Goal: Obtain resource: Download file/media

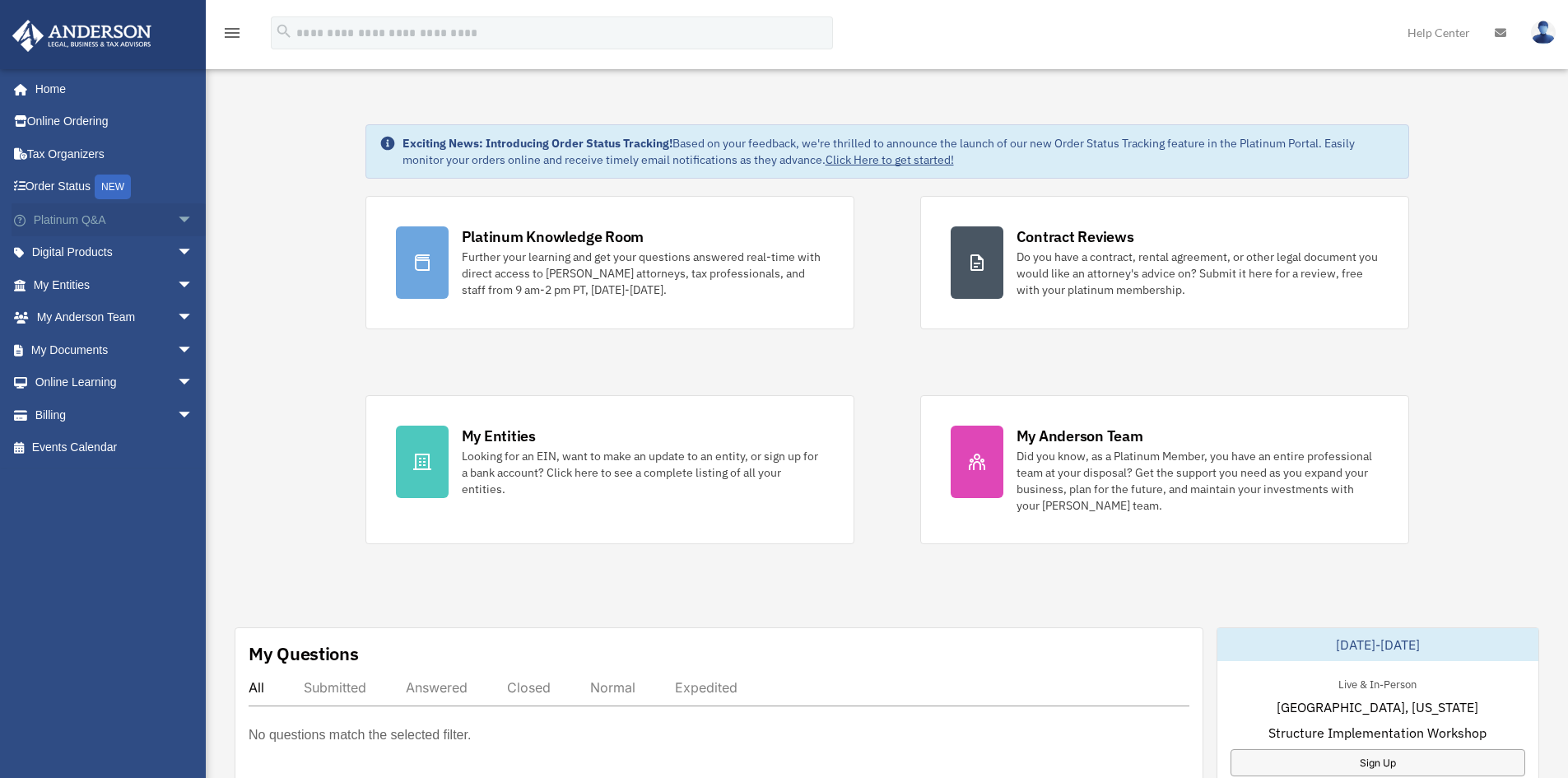
click at [179, 216] on span "arrow_drop_down" at bounding box center [194, 220] width 33 height 34
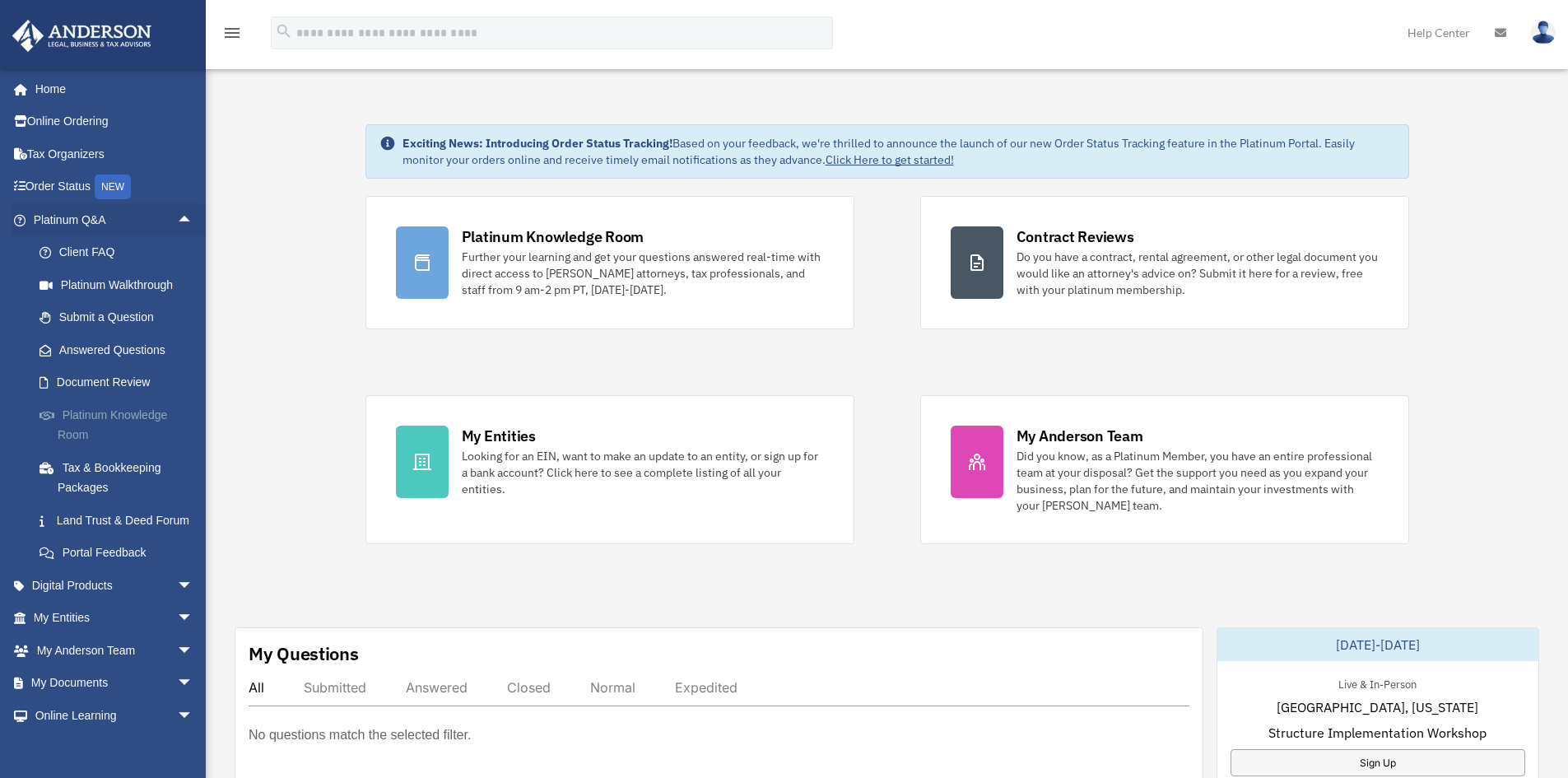
click at [81, 423] on link "Platinum Knowledge Room" at bounding box center [120, 425] width 195 height 53
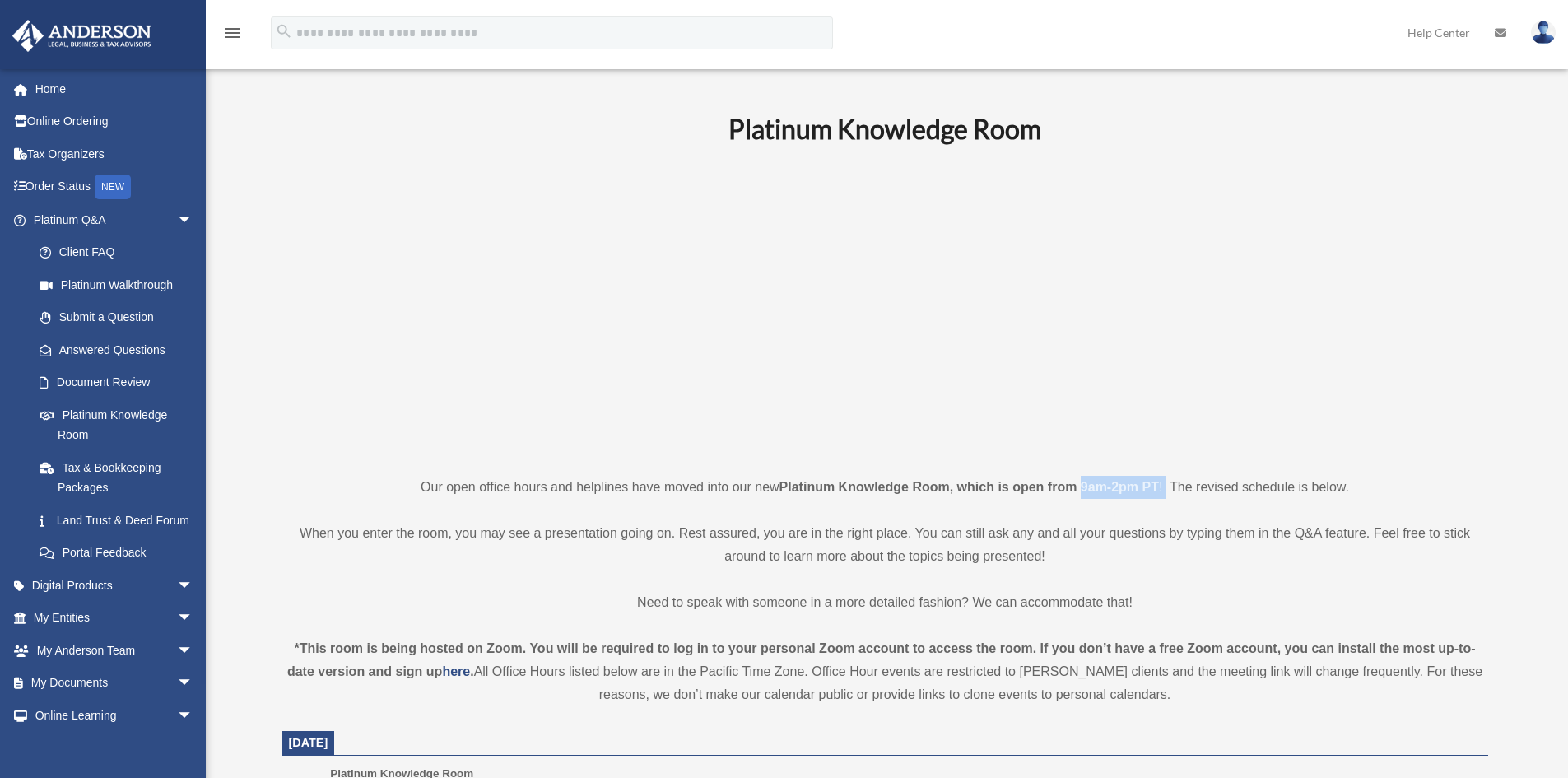
drag, startPoint x: 1084, startPoint y: 488, endPoint x: 1166, endPoint y: 481, distance: 82.3
click at [1166, 481] on p "Our open office hours and helplines have moved into our new Platinum Knowledge …" at bounding box center [885, 487] width 1206 height 23
click at [1274, 302] on p at bounding box center [885, 310] width 1206 height 286
click at [87, 318] on link "Submit a Question" at bounding box center [120, 318] width 195 height 33
click at [125, 317] on link "Submit a Question" at bounding box center [120, 318] width 195 height 33
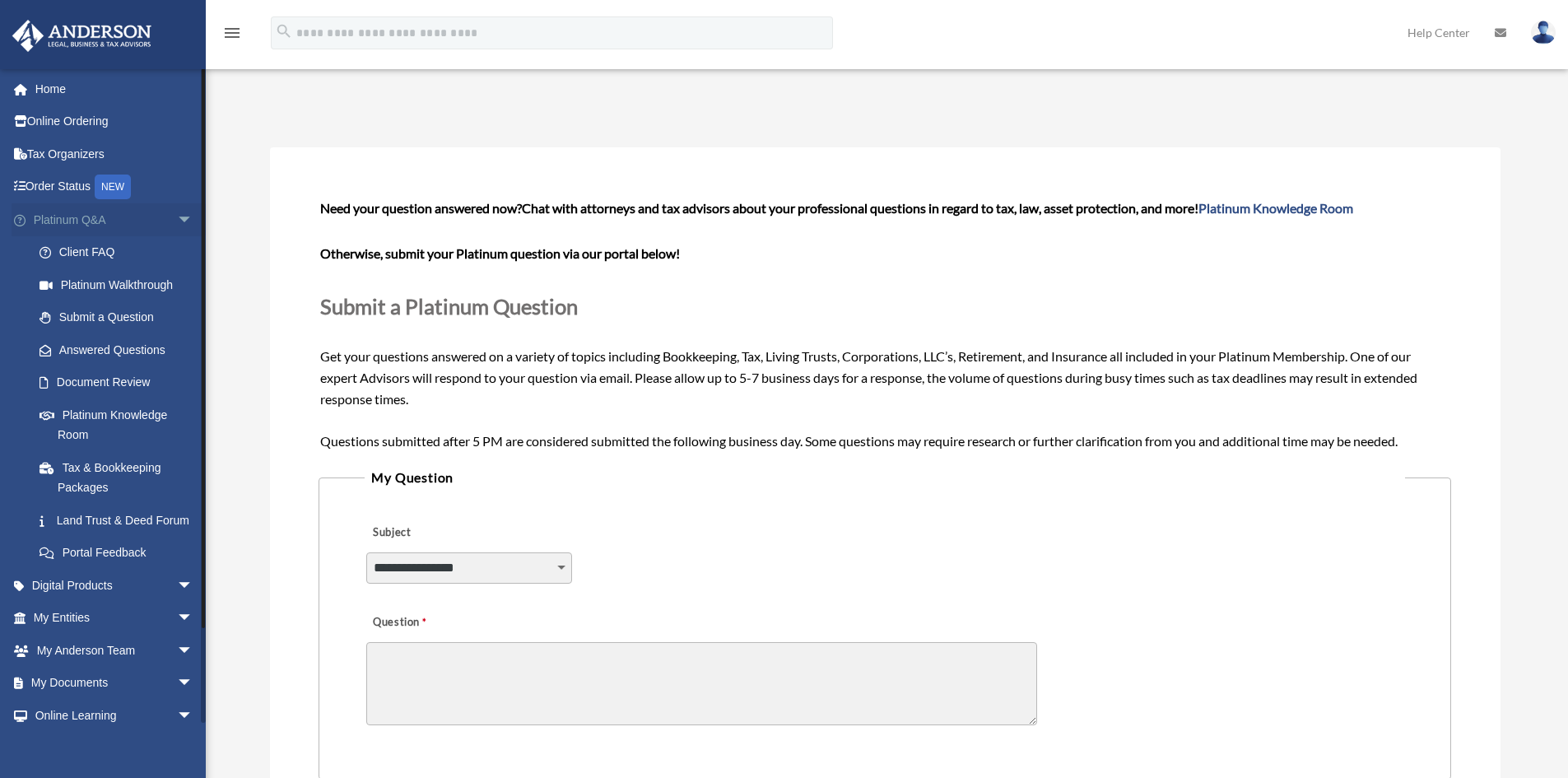
click at [112, 217] on link "Platinum Q&A arrow_drop_down" at bounding box center [114, 220] width 206 height 33
click at [177, 219] on span "arrow_drop_down" at bounding box center [194, 220] width 33 height 34
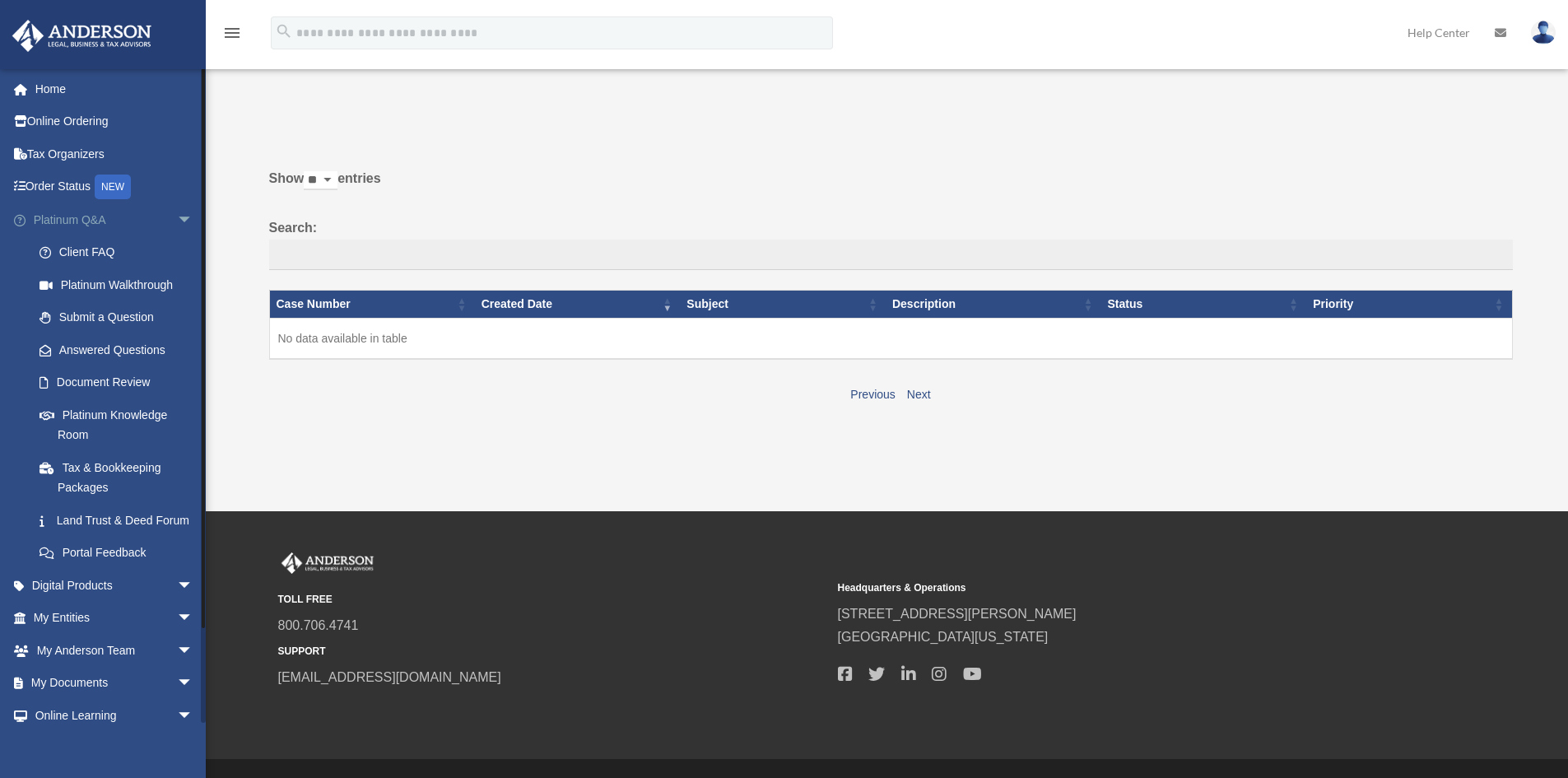
drag, startPoint x: 0, startPoint y: 0, endPoint x: 170, endPoint y: 219, distance: 277.2
click at [177, 219] on span "arrow_drop_down" at bounding box center [194, 220] width 33 height 34
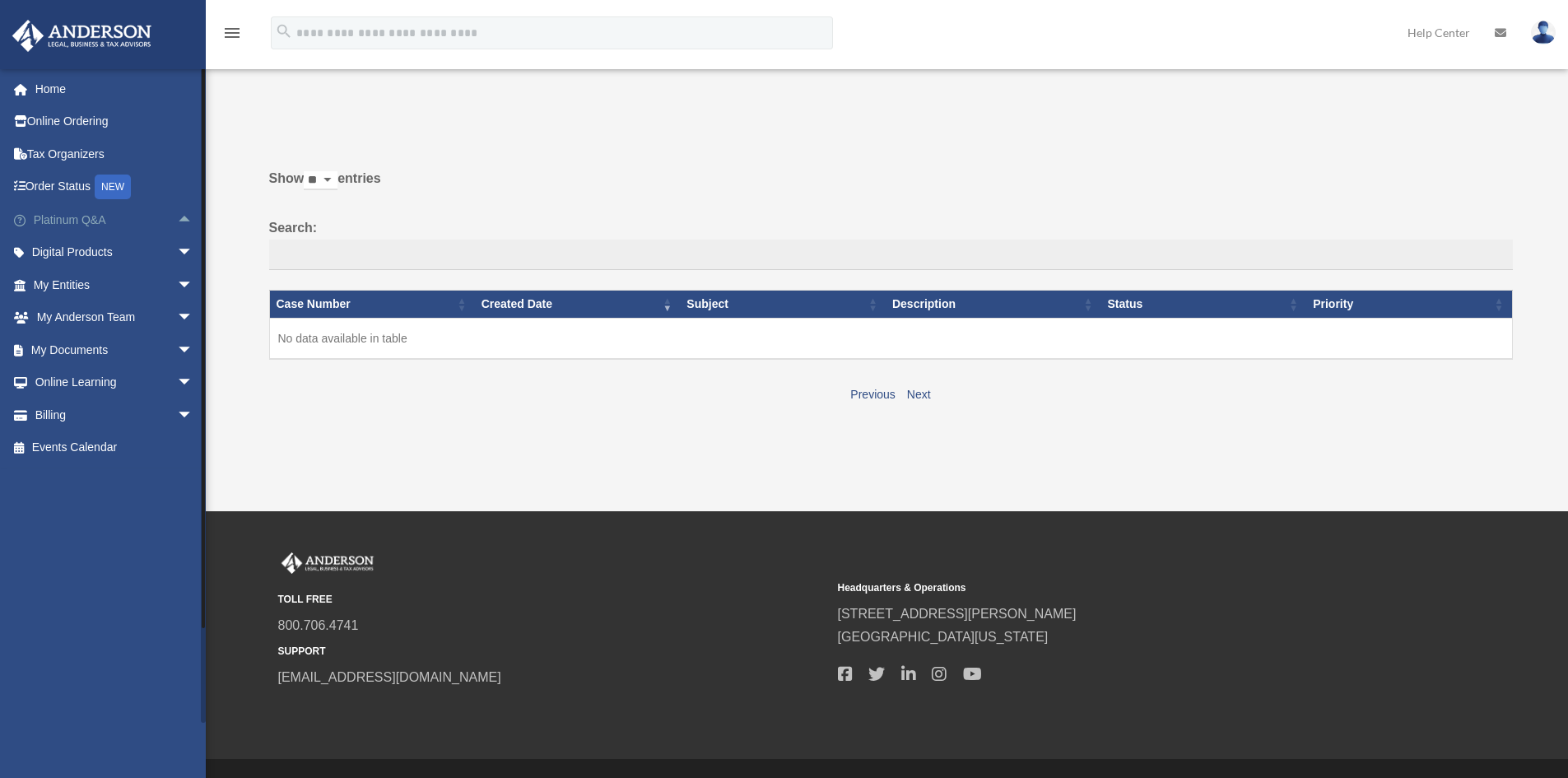
click at [177, 219] on span "arrow_drop_up" at bounding box center [194, 220] width 33 height 34
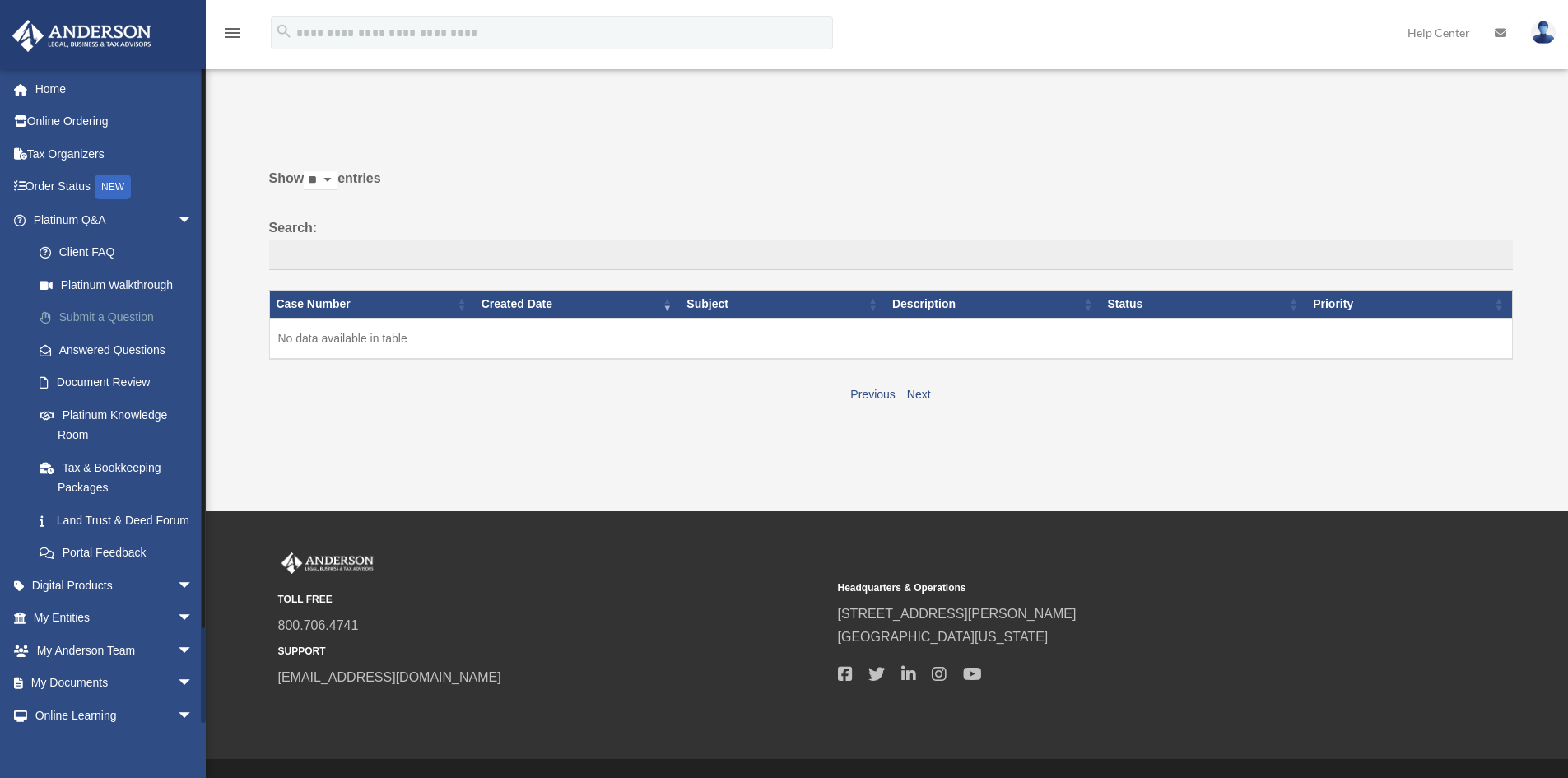
click at [113, 317] on link "Submit a Question" at bounding box center [120, 318] width 195 height 33
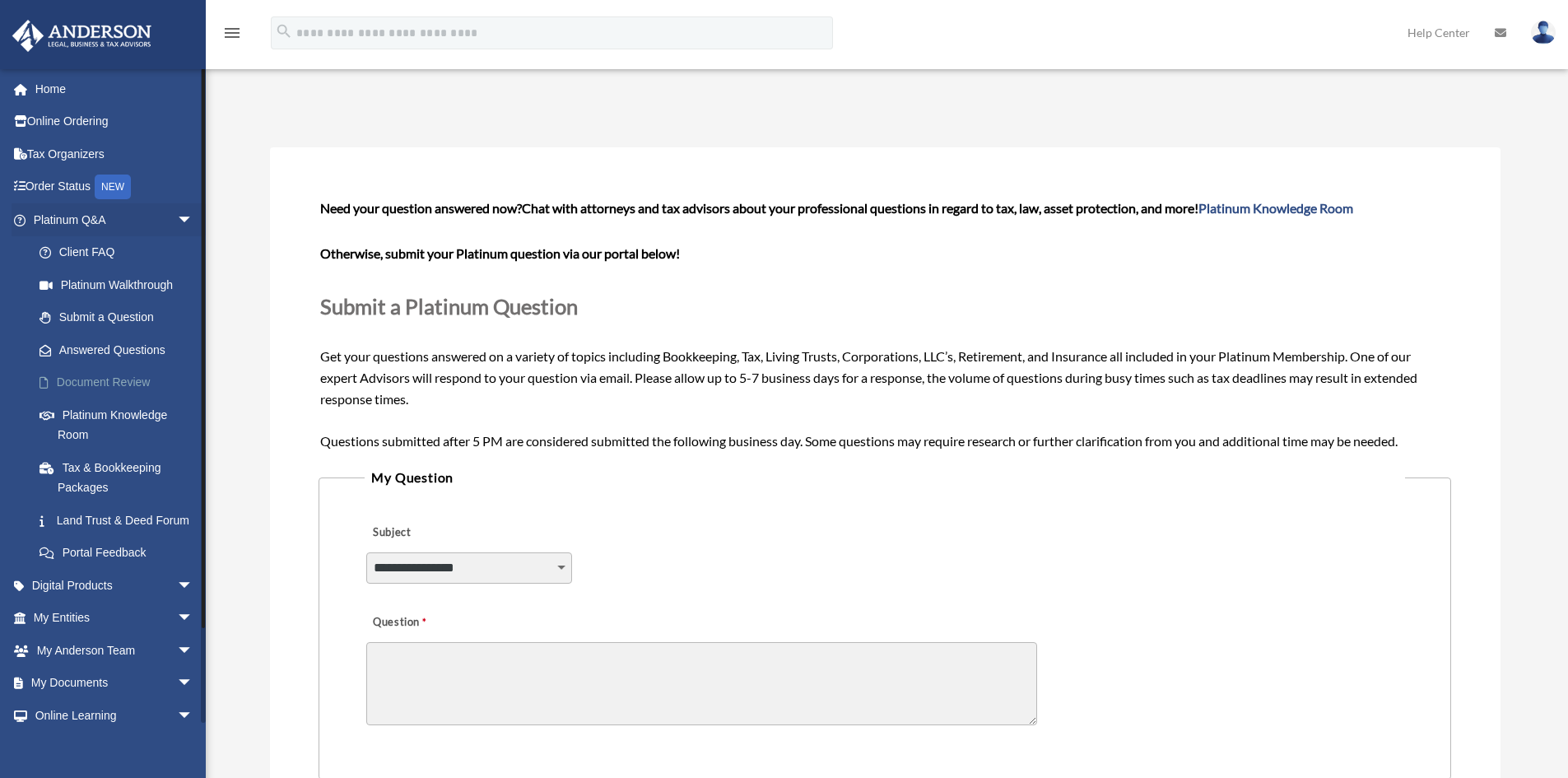
click at [113, 381] on link "Document Review" at bounding box center [120, 383] width 195 height 33
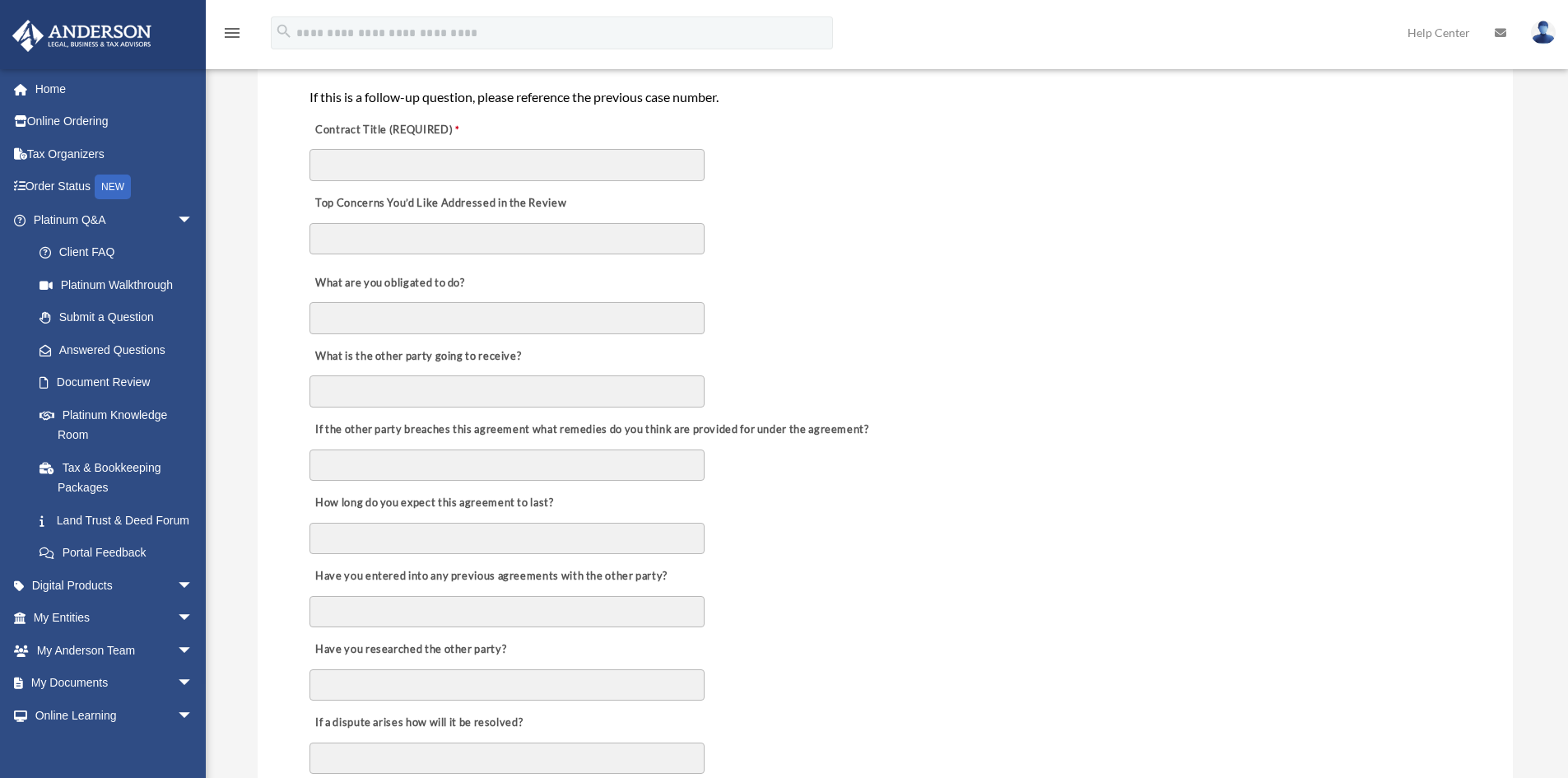
scroll to position [412, 0]
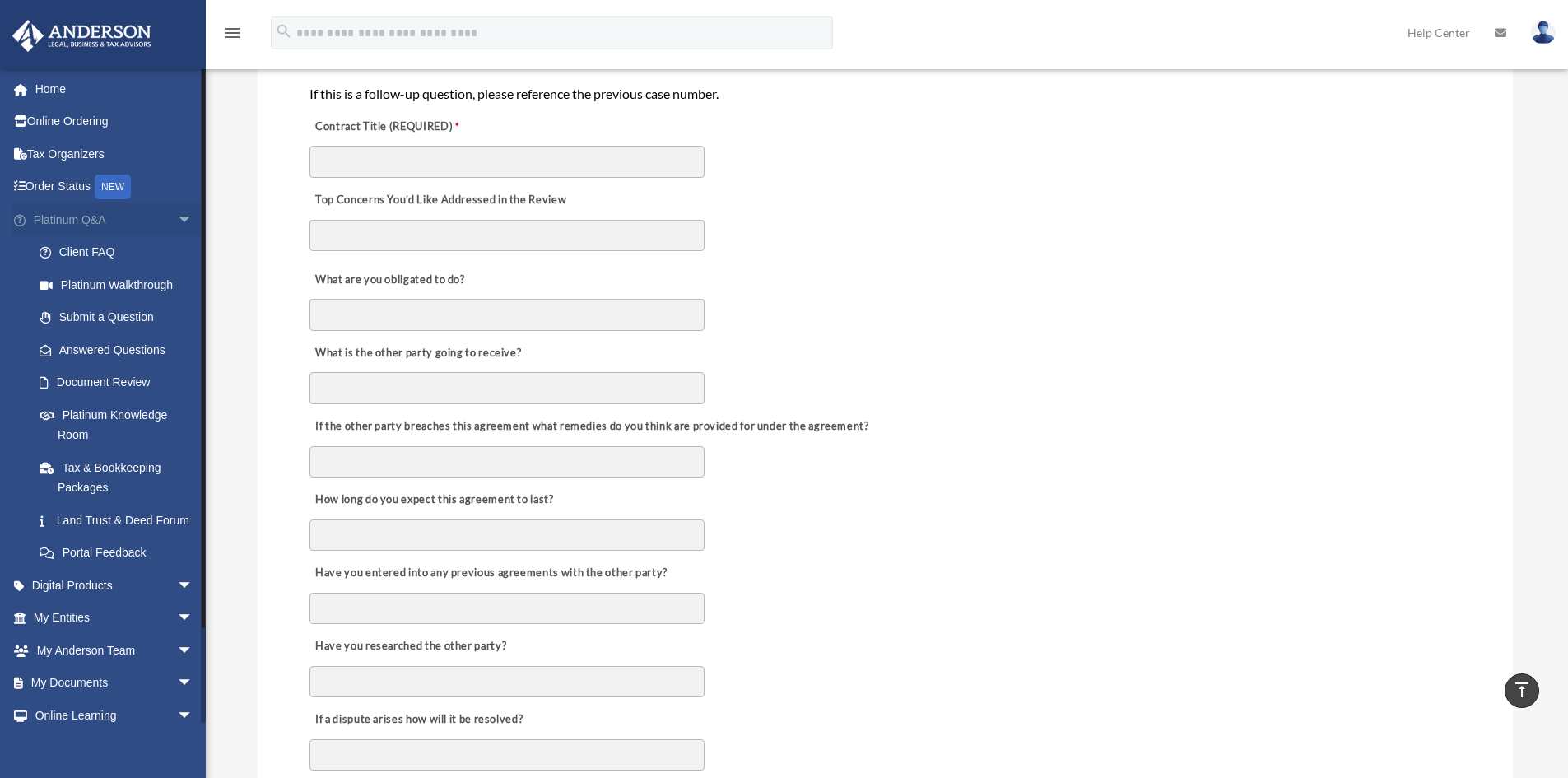
click at [155, 217] on link "Platinum Q&A arrow_drop_down" at bounding box center [114, 220] width 206 height 33
click at [83, 349] on link "Answered Questions" at bounding box center [120, 350] width 195 height 33
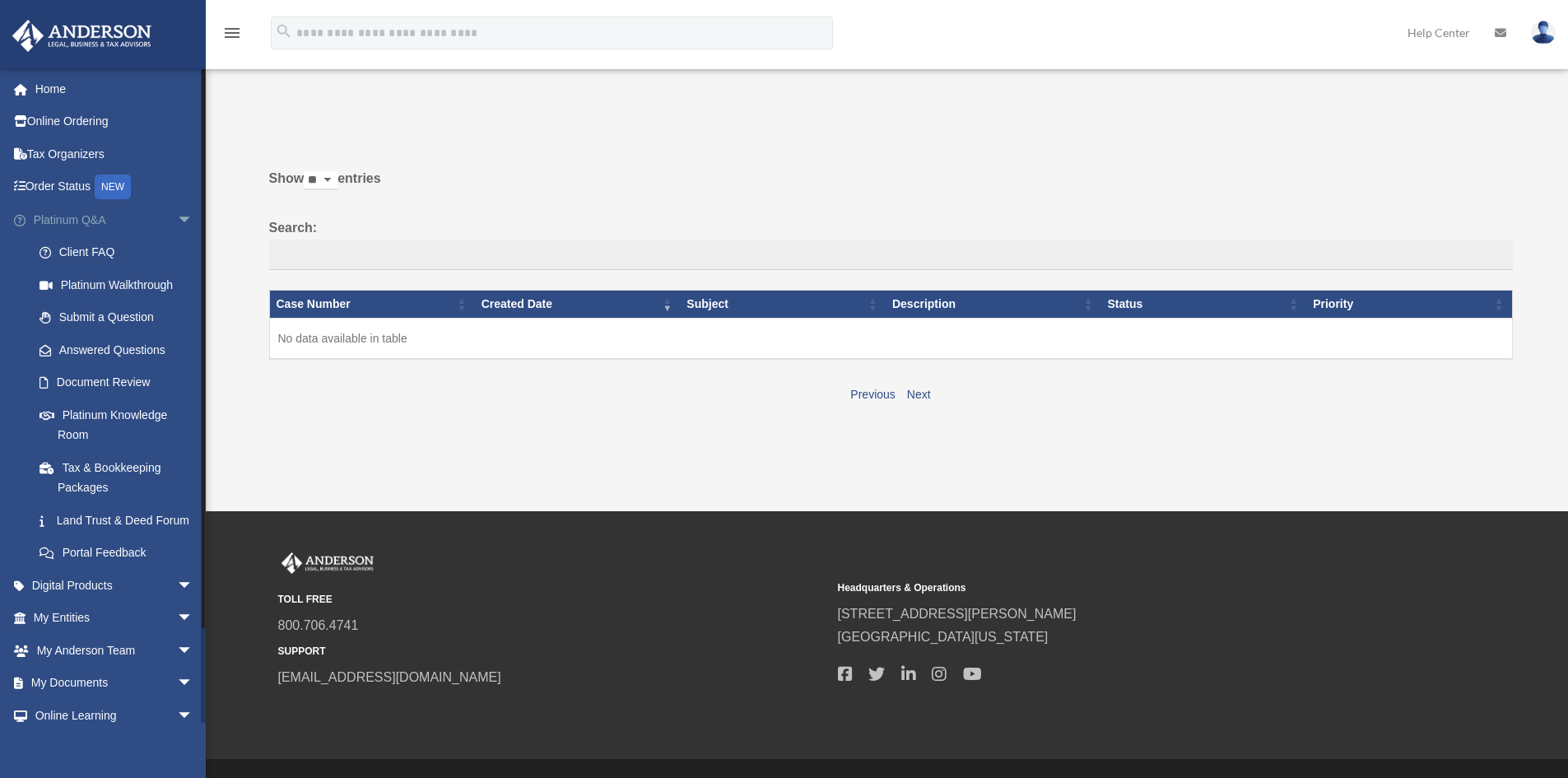
click at [177, 212] on span "arrow_drop_down" at bounding box center [194, 220] width 33 height 34
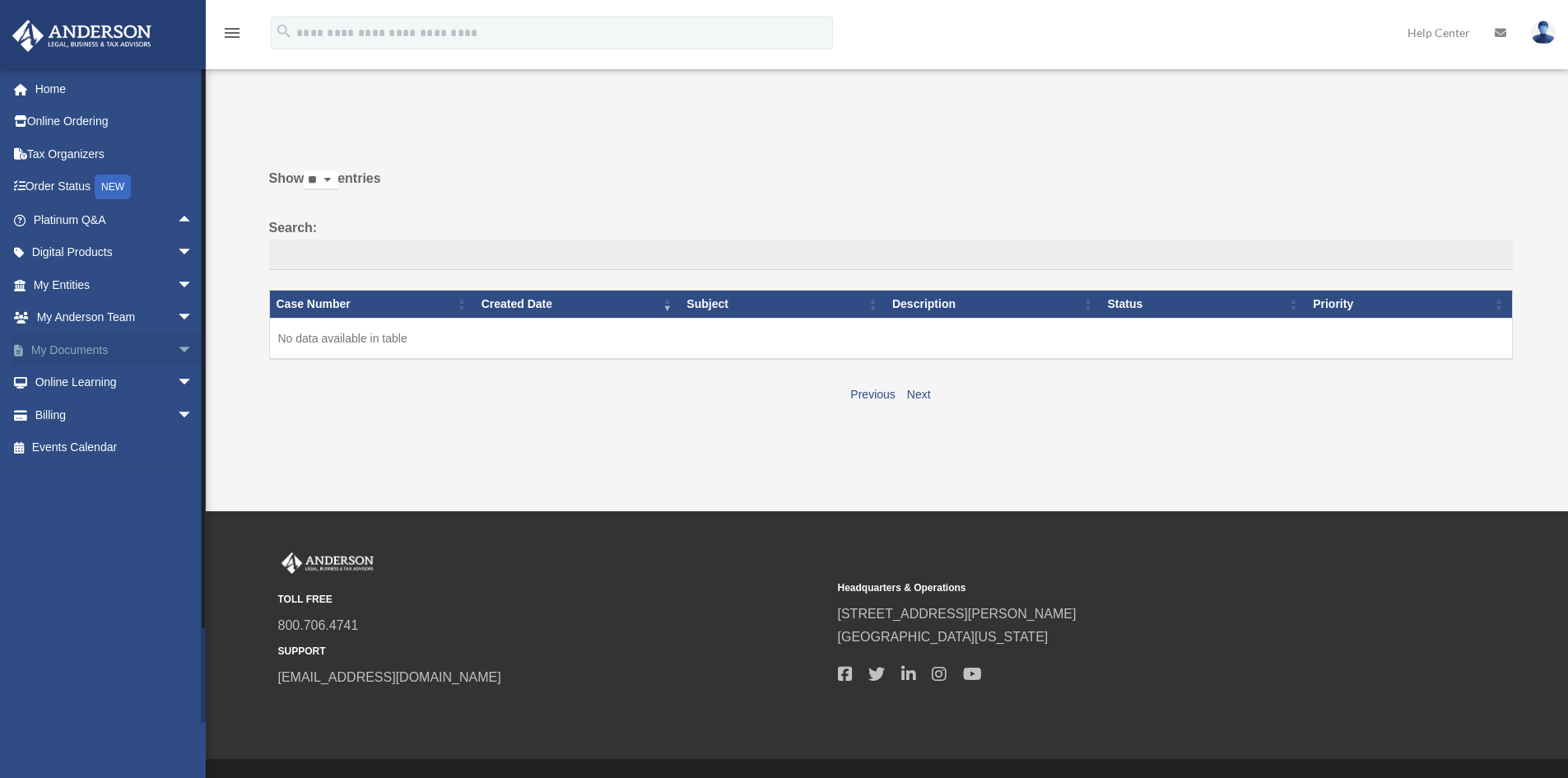
click at [156, 352] on link "My Documents arrow_drop_down" at bounding box center [114, 350] width 206 height 33
click at [177, 348] on span "arrow_drop_down" at bounding box center [194, 350] width 33 height 34
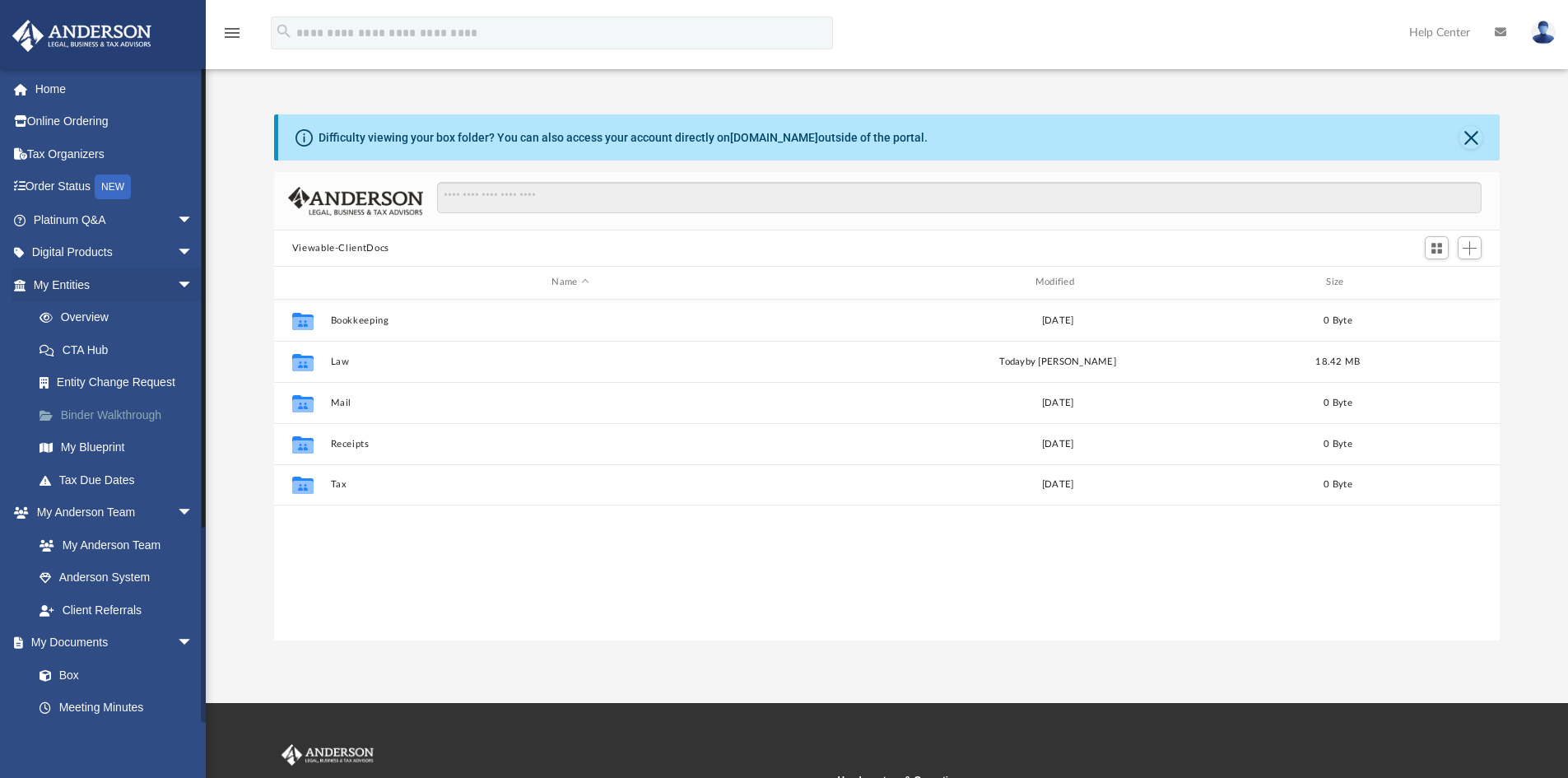
scroll to position [362, 1213]
click at [177, 283] on span "arrow_drop_down" at bounding box center [194, 285] width 33 height 34
click at [177, 315] on span "arrow_drop_down" at bounding box center [194, 318] width 33 height 34
click at [177, 347] on span "arrow_drop_down" at bounding box center [194, 350] width 33 height 34
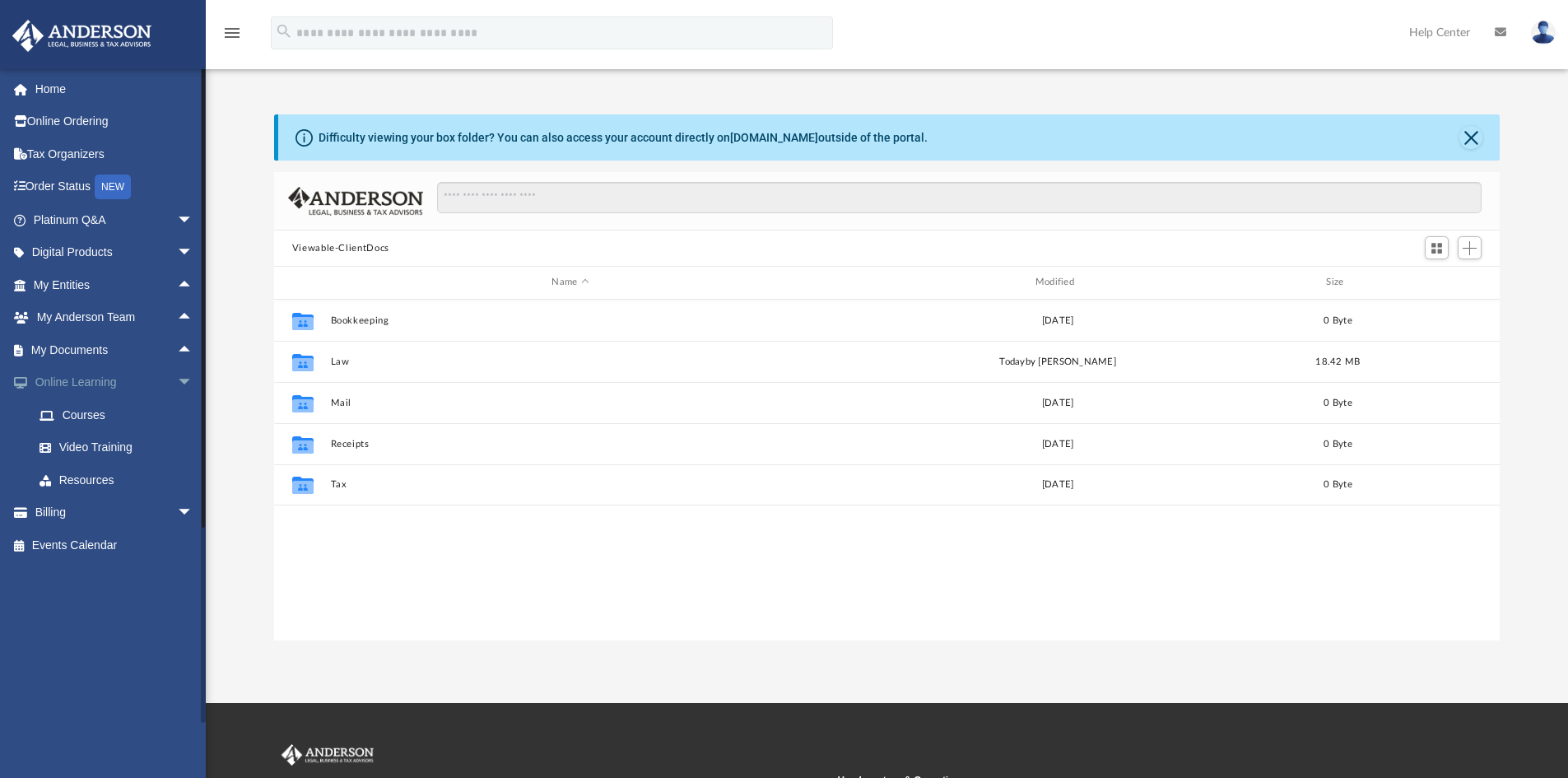
click at [177, 382] on span "arrow_drop_down" at bounding box center [194, 383] width 33 height 34
click at [91, 346] on link "My Documents arrow_drop_up" at bounding box center [114, 350] width 206 height 33
click at [177, 350] on span "arrow_drop_up" at bounding box center [194, 350] width 33 height 34
click at [66, 377] on link "Box" at bounding box center [120, 383] width 195 height 33
click at [71, 382] on link "Box" at bounding box center [120, 383] width 195 height 33
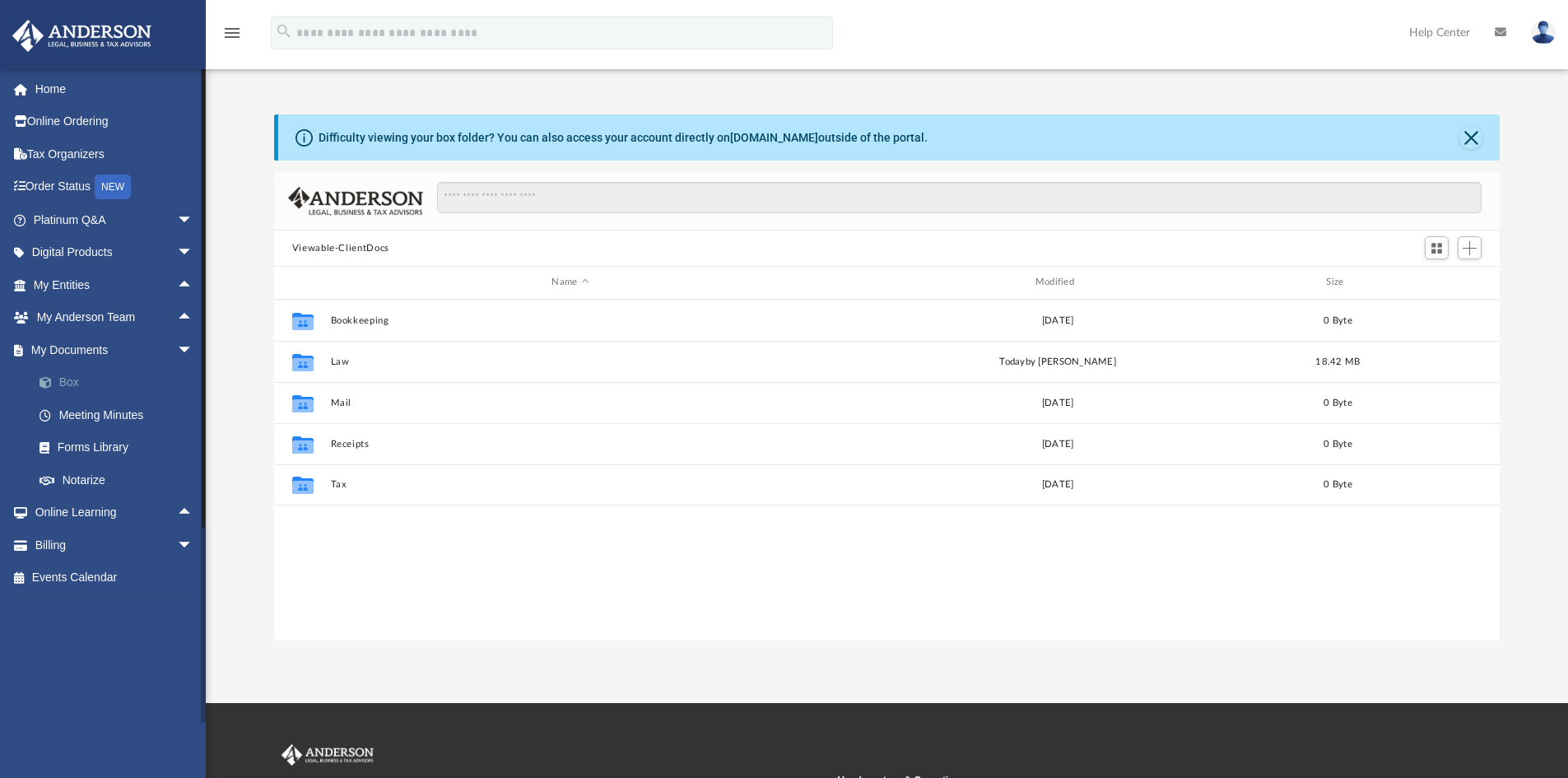
click at [80, 382] on link "Box" at bounding box center [120, 383] width 195 height 33
click at [109, 447] on link "Forms Library" at bounding box center [120, 447] width 195 height 33
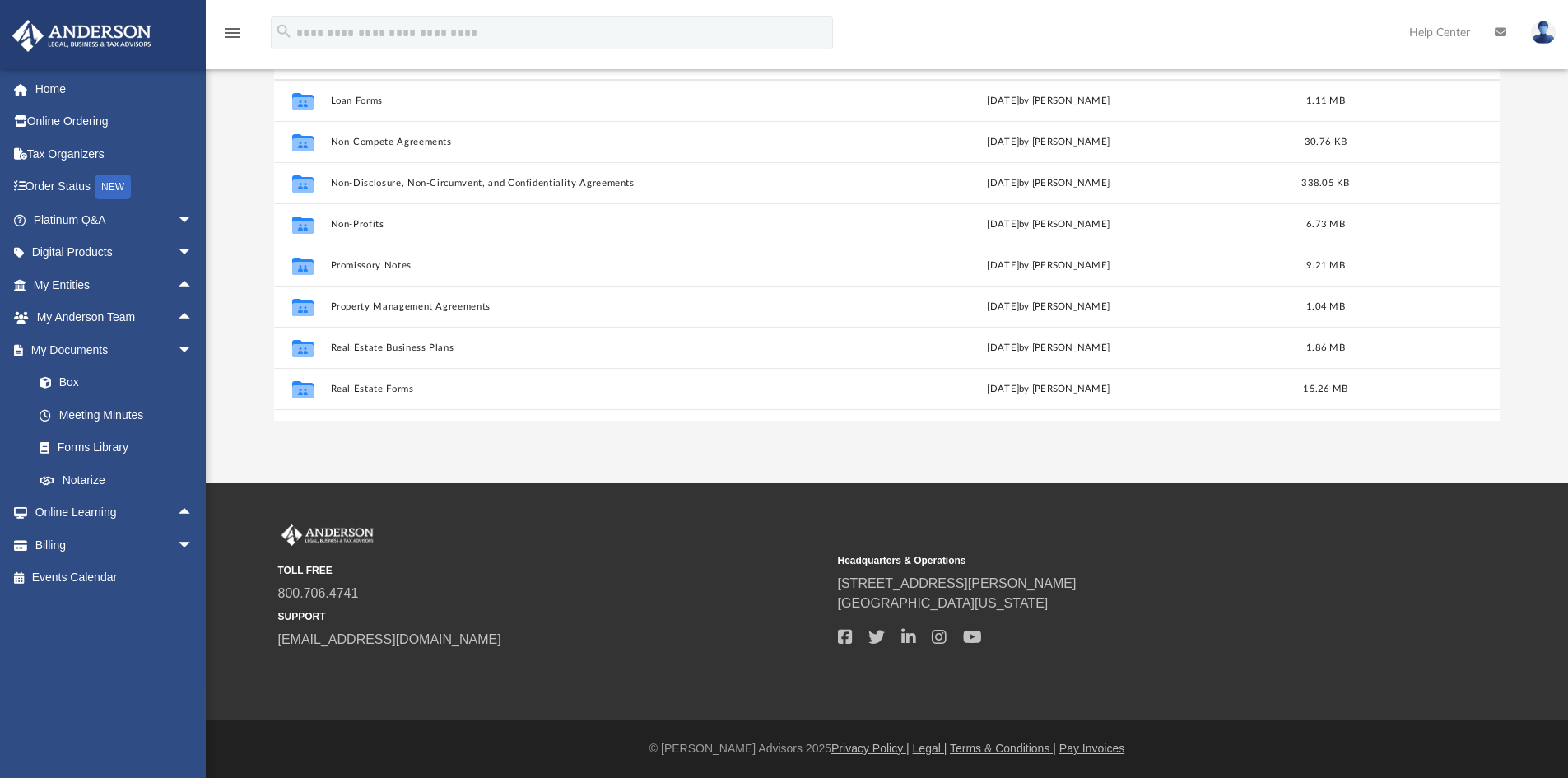
scroll to position [894, 0]
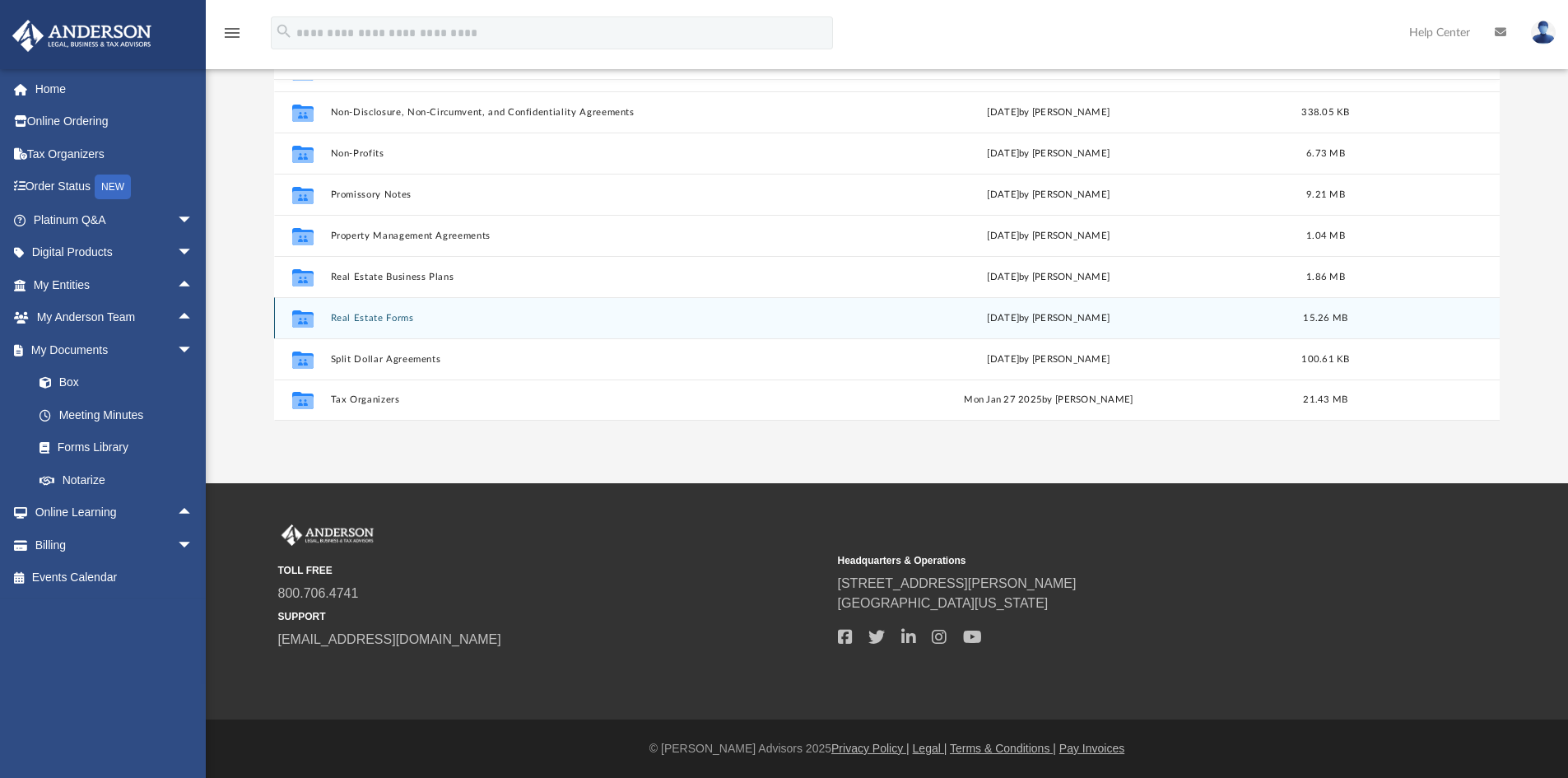
click at [365, 315] on button "Real Estate Forms" at bounding box center [567, 317] width 474 height 11
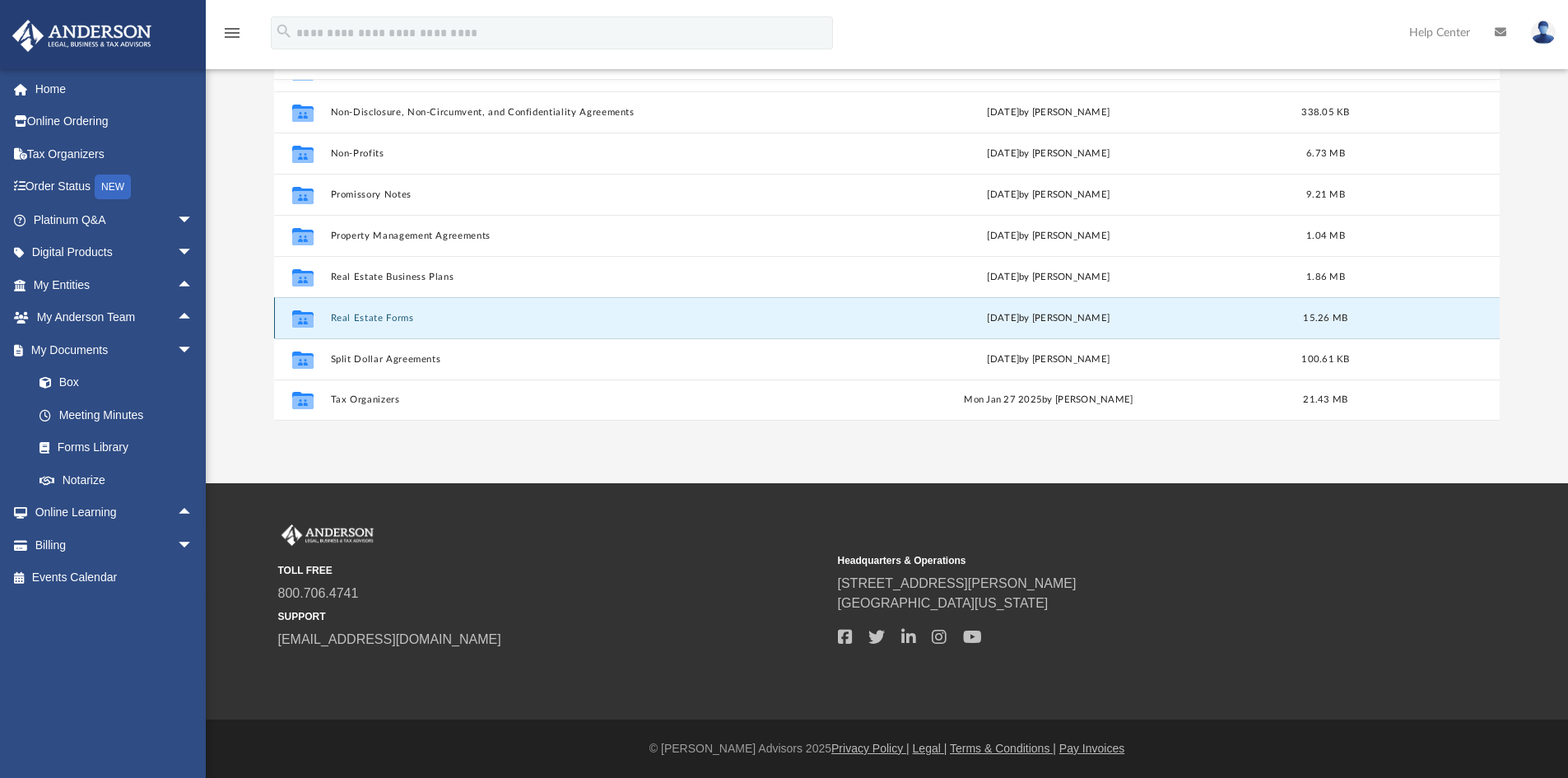
click at [359, 317] on button "Real Estate Forms" at bounding box center [567, 317] width 474 height 11
click at [361, 317] on button "Real Estate Forms" at bounding box center [567, 317] width 474 height 11
click at [295, 319] on icon "grid" at bounding box center [303, 320] width 22 height 13
click at [370, 317] on button "Real Estate Forms" at bounding box center [567, 317] width 474 height 11
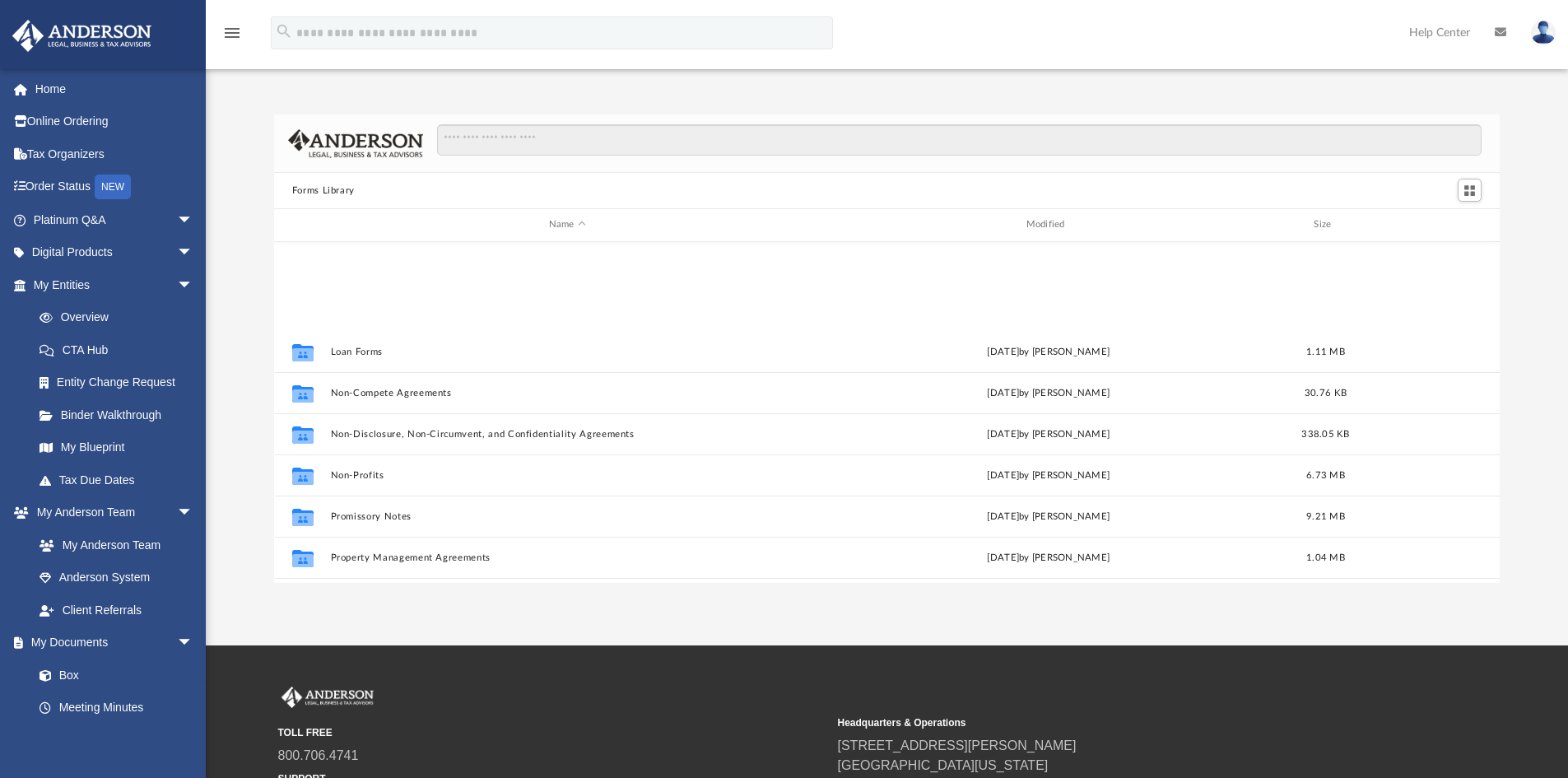
scroll to position [894, 0]
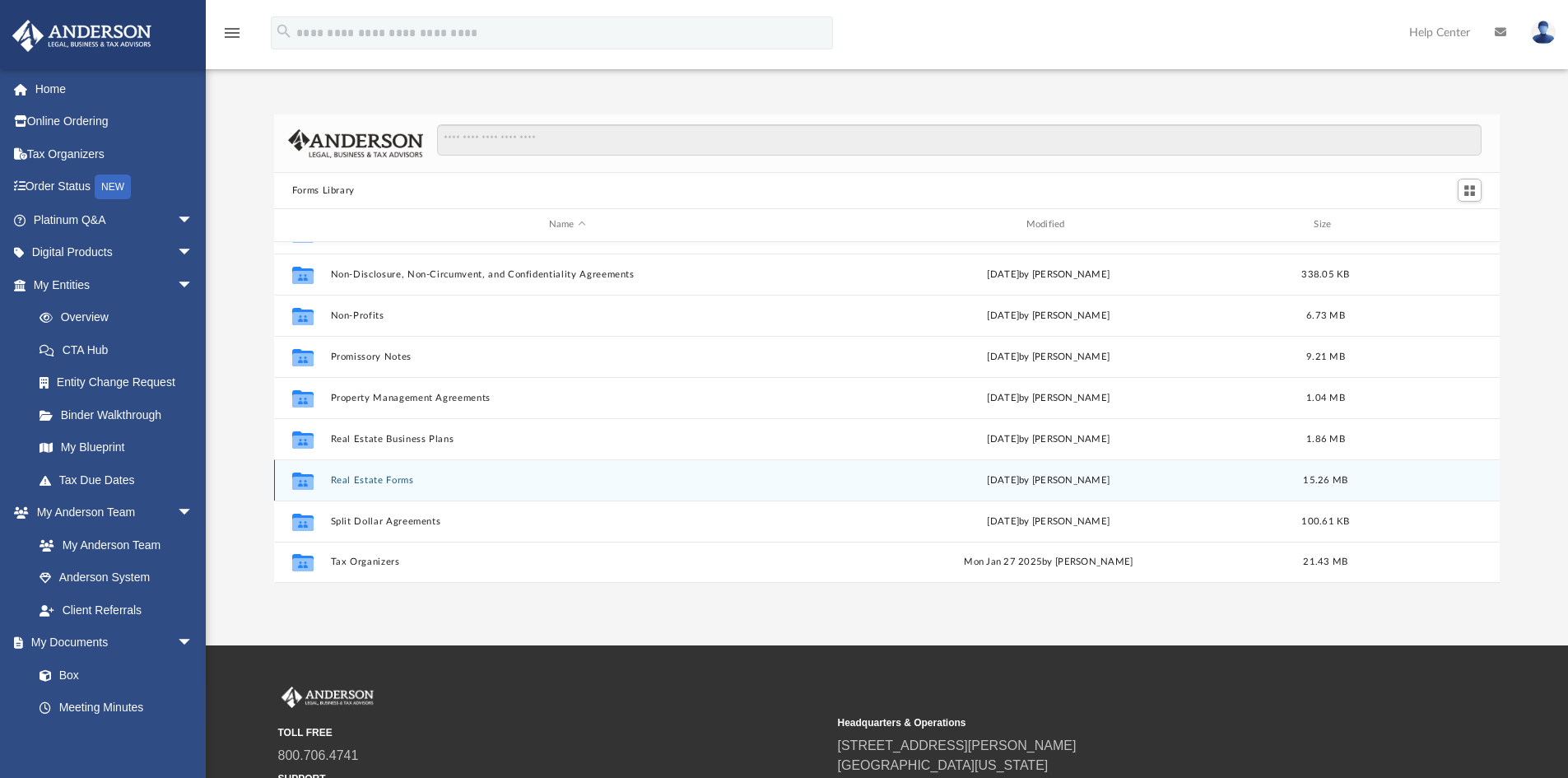
click at [364, 476] on button "Real Estate Forms" at bounding box center [567, 480] width 474 height 11
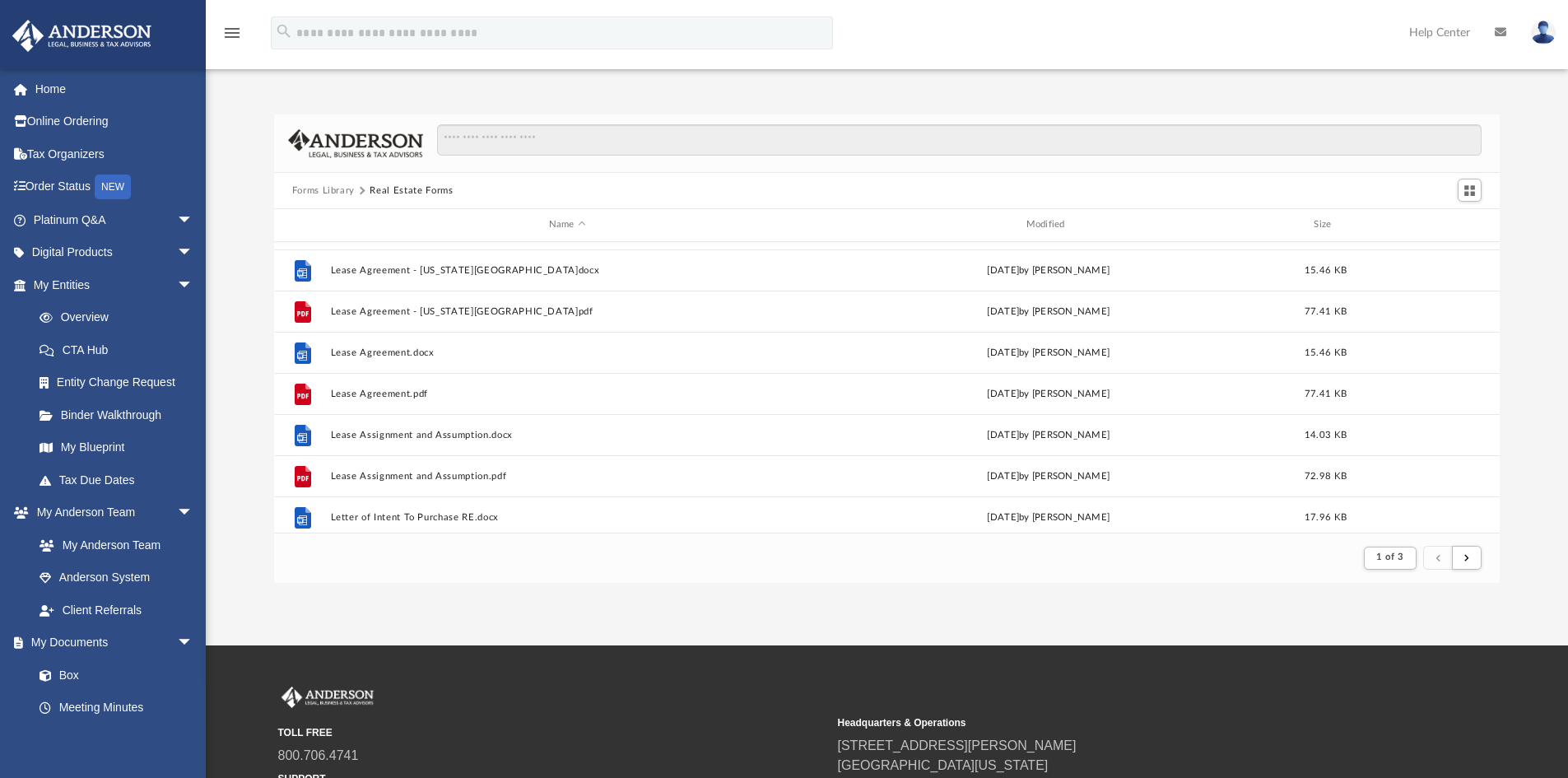
scroll to position [944, 0]
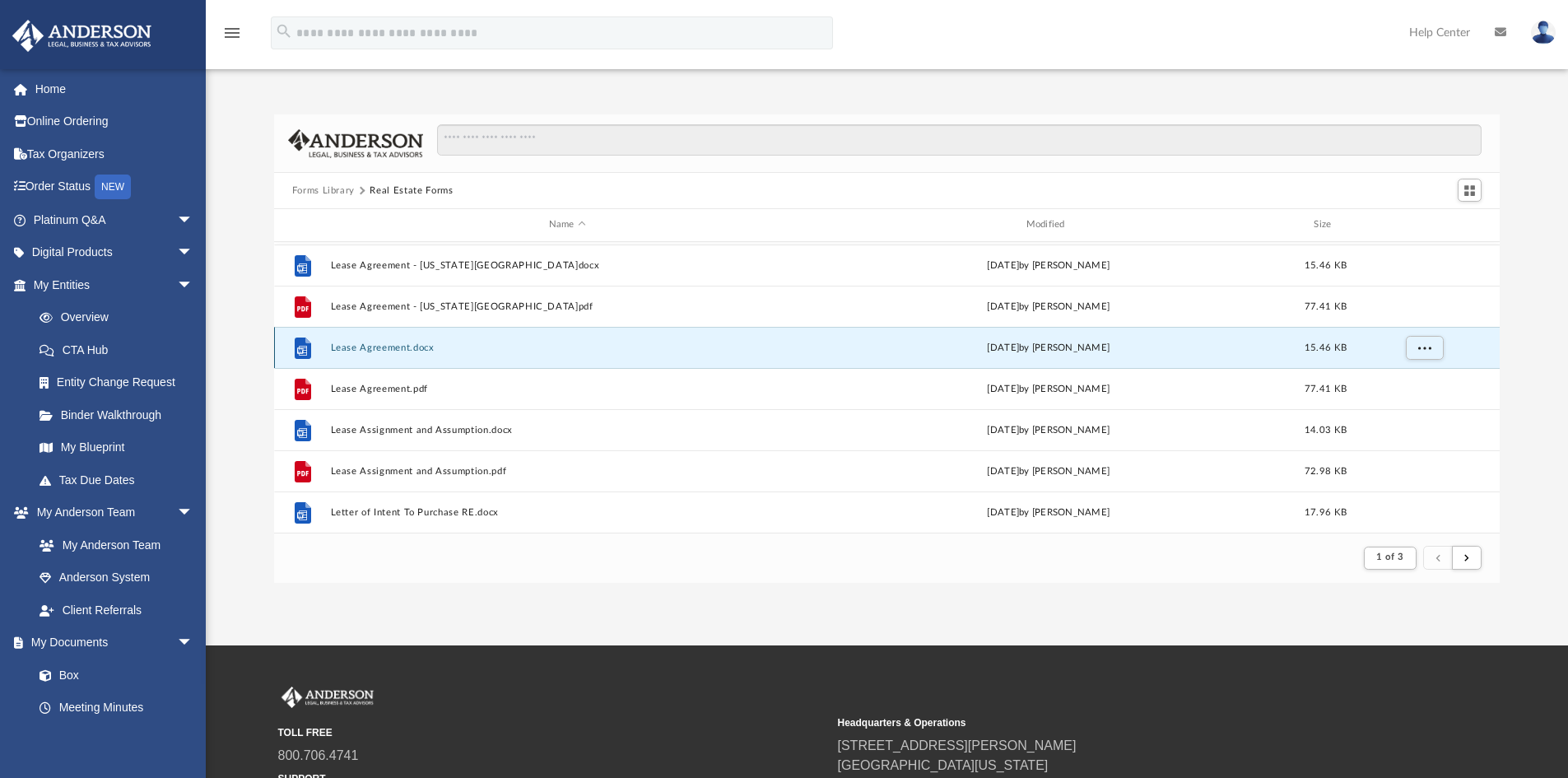
click at [364, 344] on button "Lease Agreement.docx" at bounding box center [567, 347] width 474 height 11
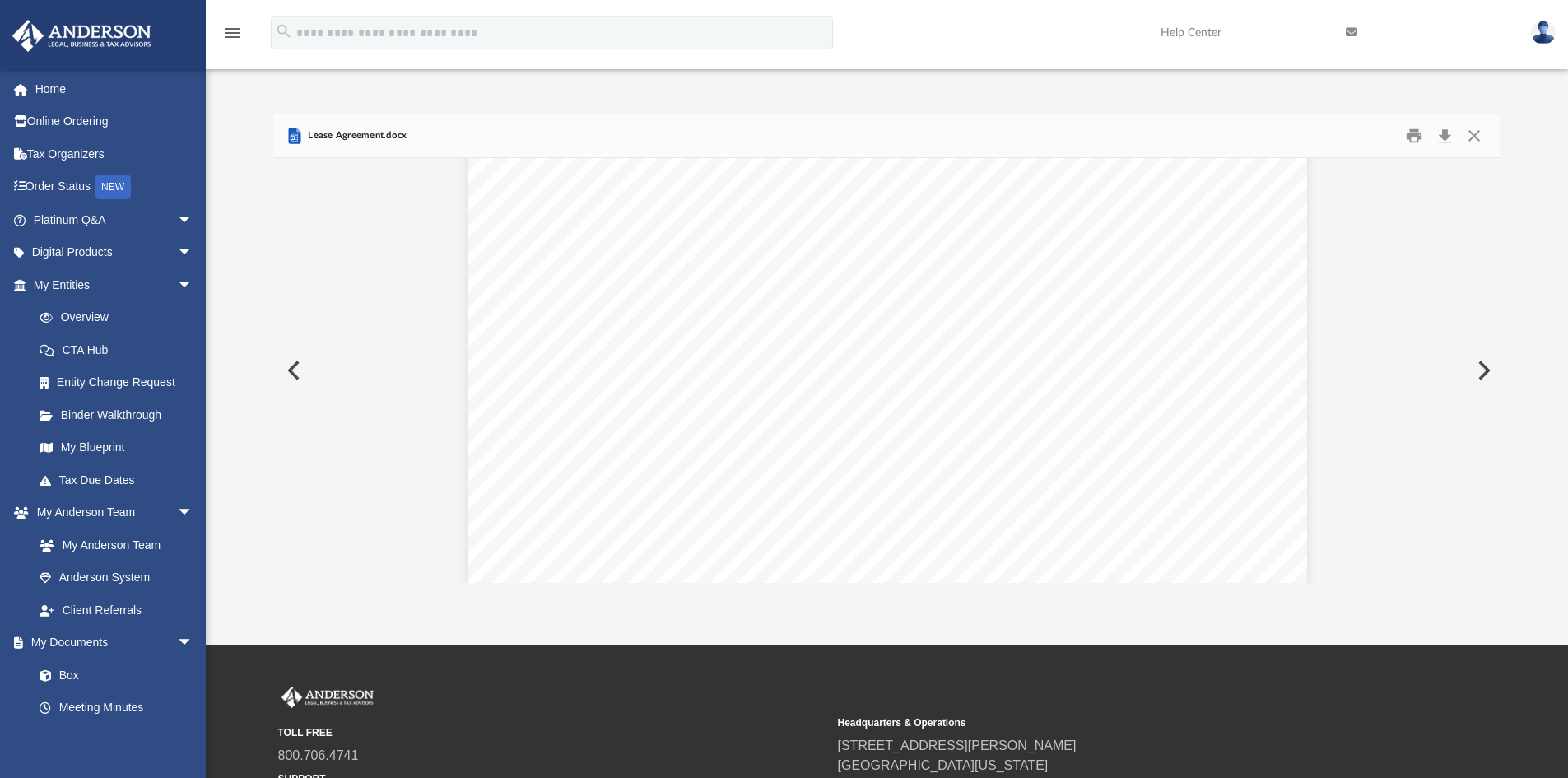
scroll to position [576, 0]
click at [1481, 134] on button "Close" at bounding box center [1474, 136] width 30 height 26
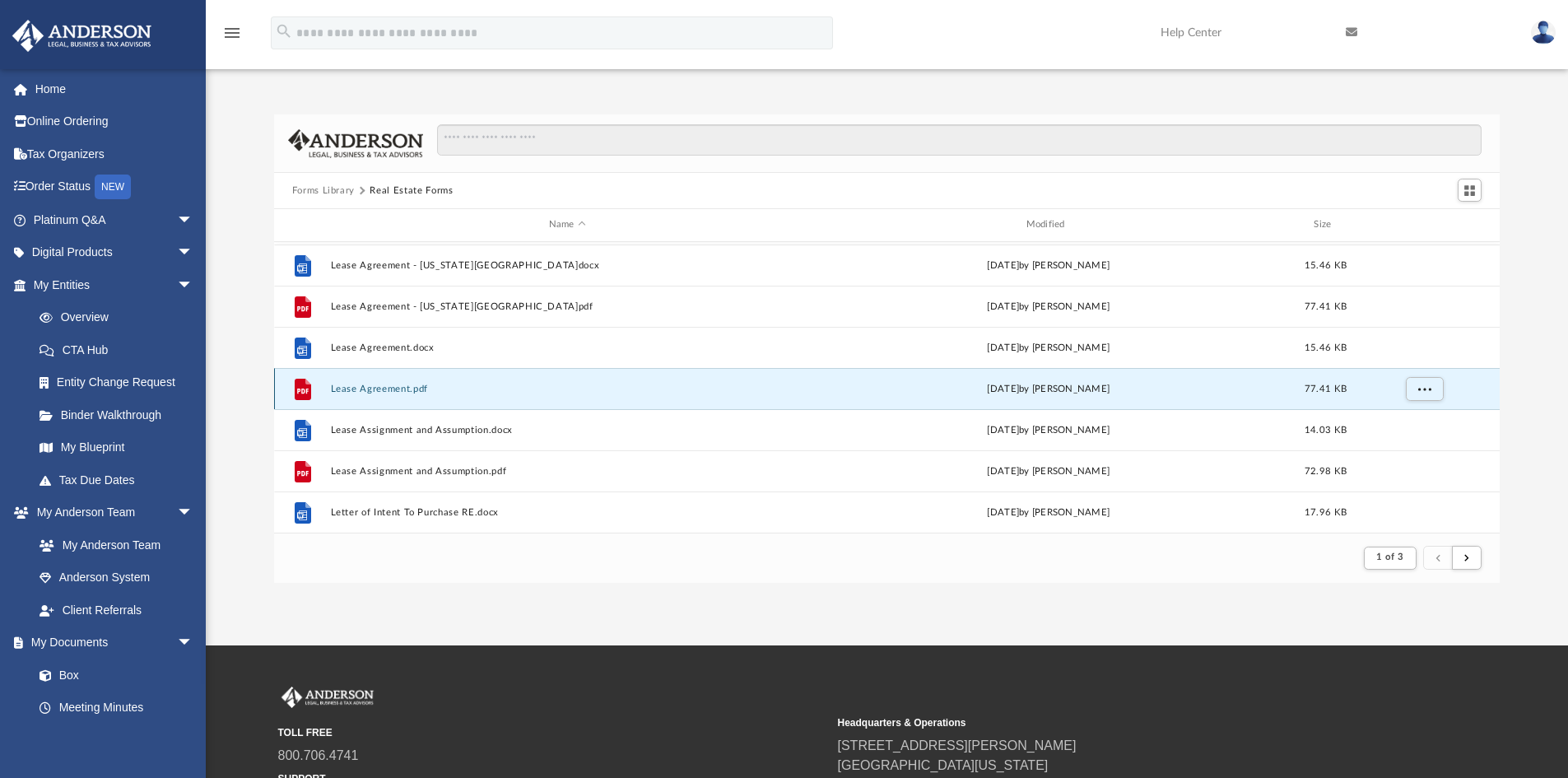
click at [374, 386] on button "Lease Agreement.pdf" at bounding box center [567, 389] width 474 height 11
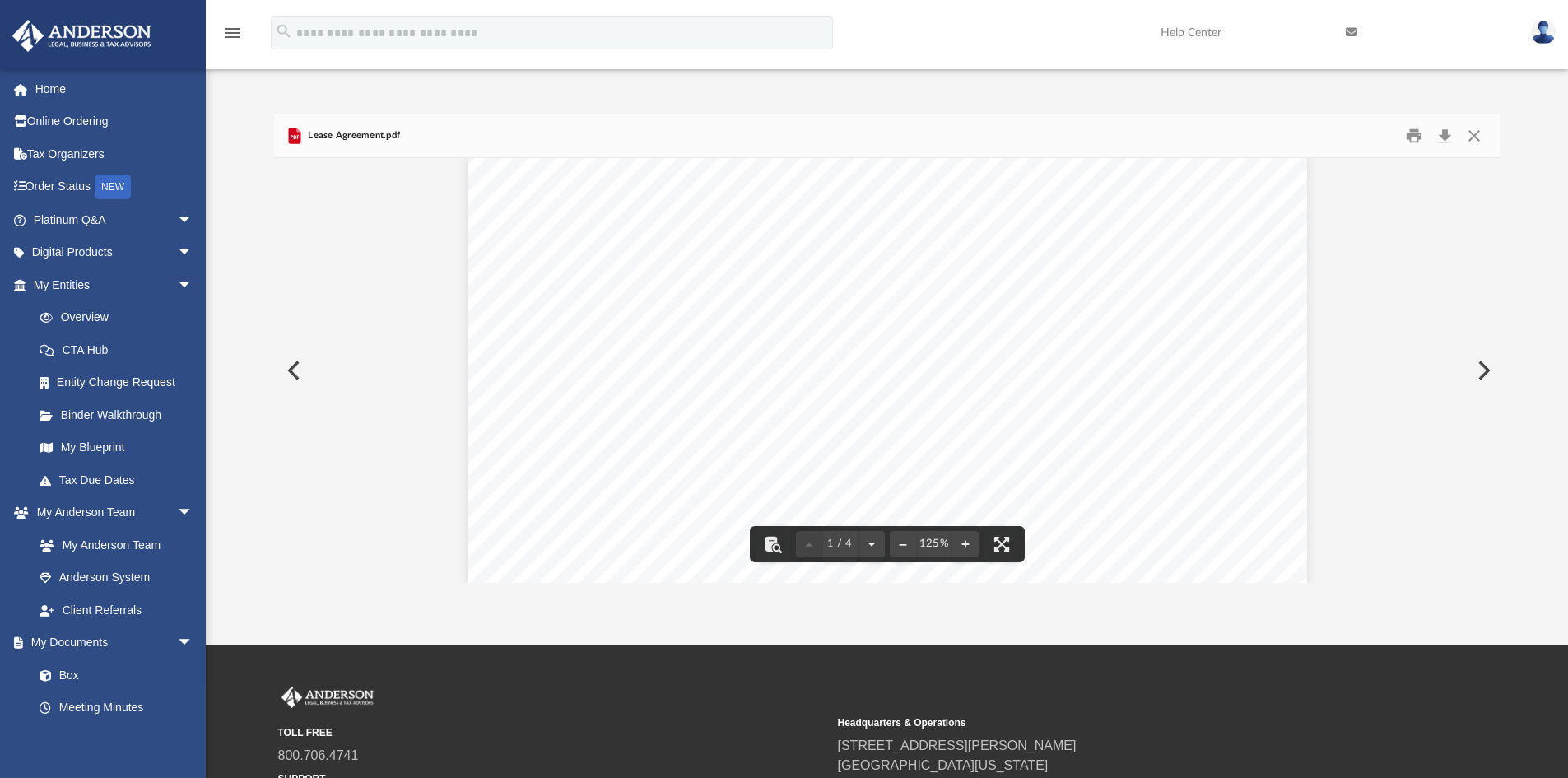
scroll to position [0, 0]
click at [1477, 140] on button "Close" at bounding box center [1474, 136] width 30 height 26
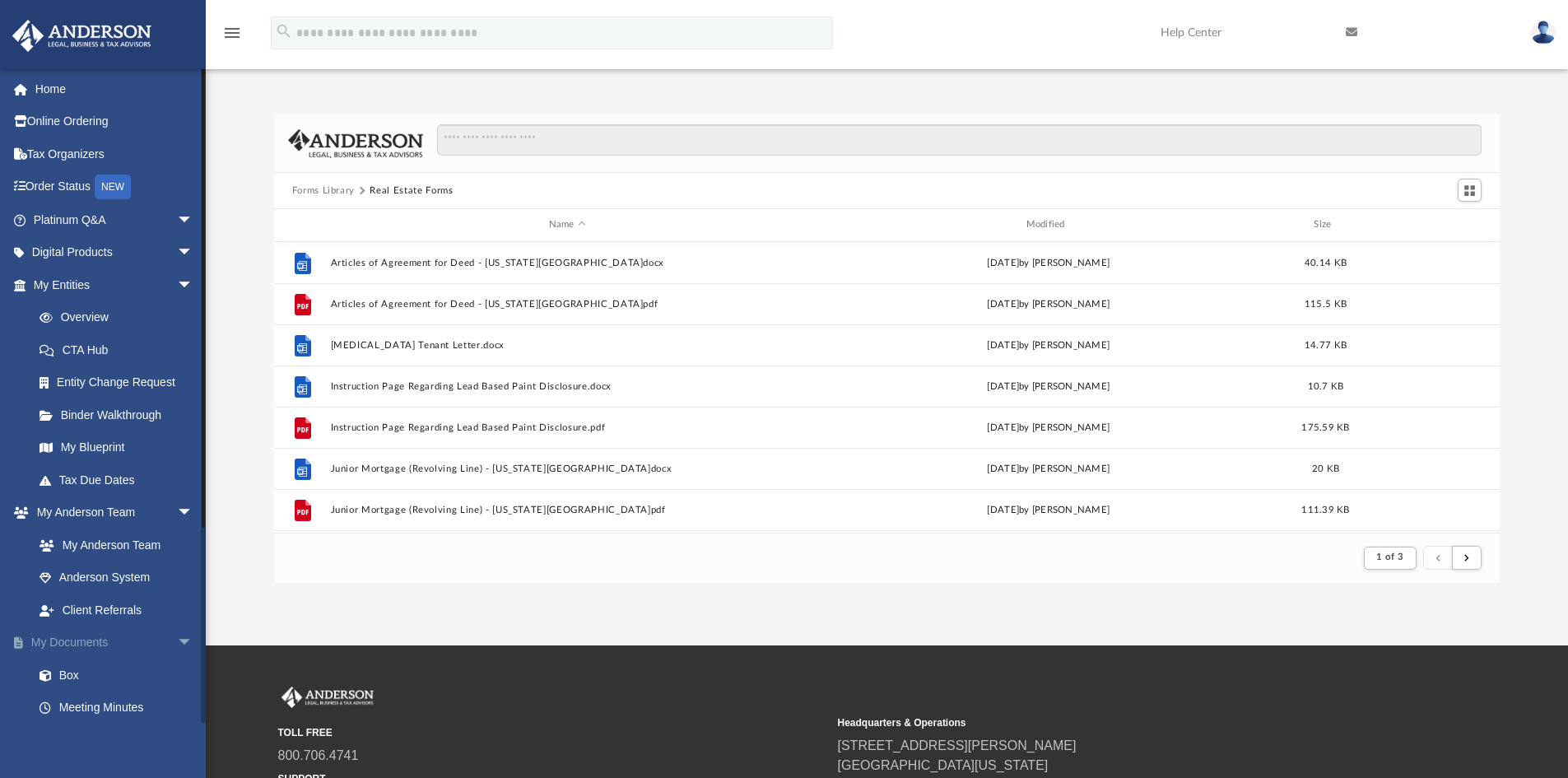
click at [90, 643] on link "My Documents arrow_drop_down" at bounding box center [114, 643] width 206 height 33
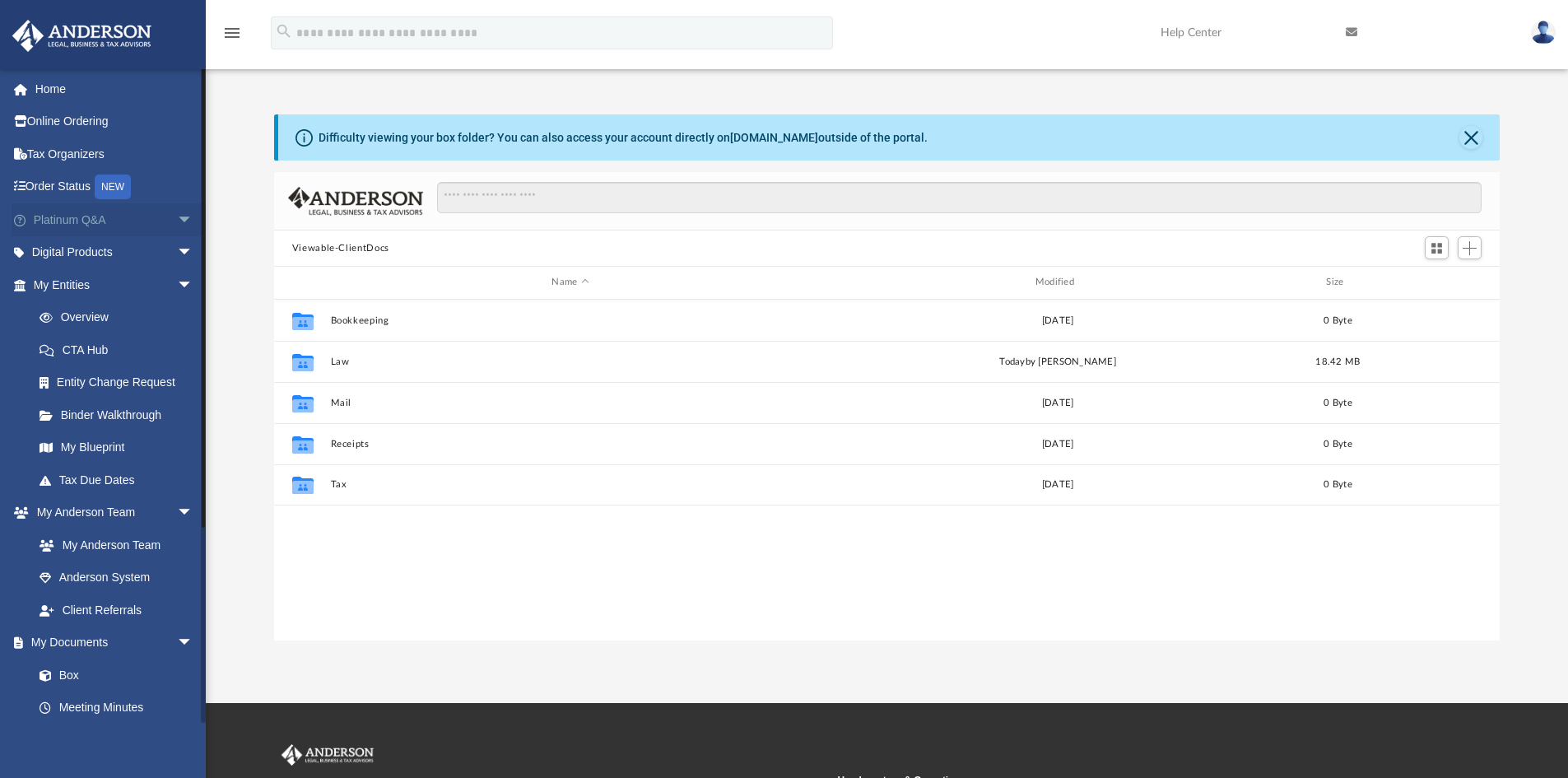
scroll to position [362, 1213]
click at [177, 283] on span "arrow_drop_down" at bounding box center [194, 285] width 33 height 34
click at [178, 314] on span "arrow_drop_down" at bounding box center [194, 318] width 33 height 34
click at [177, 351] on span "arrow_drop_down" at bounding box center [194, 350] width 33 height 34
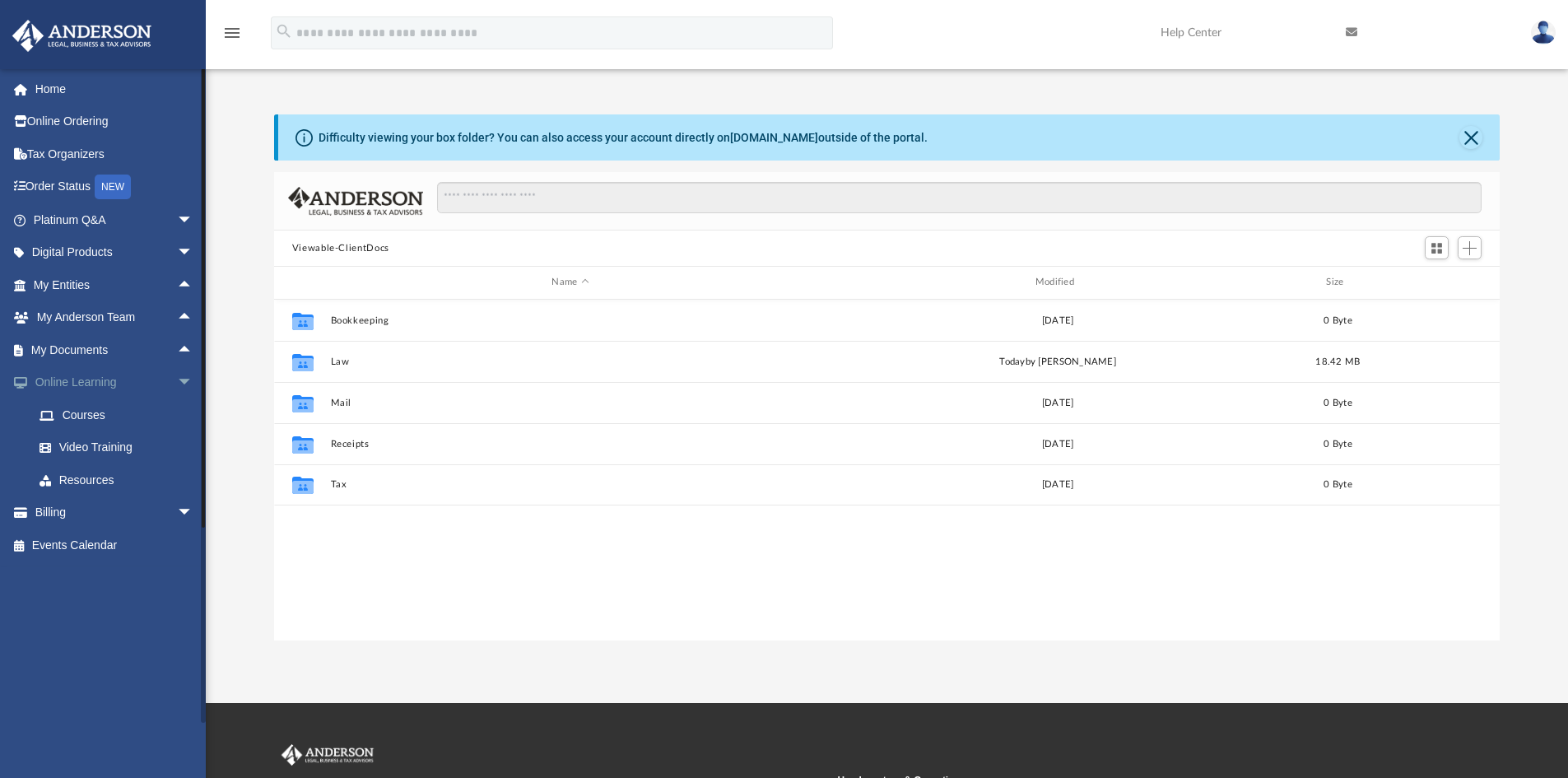
click at [105, 379] on link "Online Learning arrow_drop_down" at bounding box center [114, 383] width 206 height 33
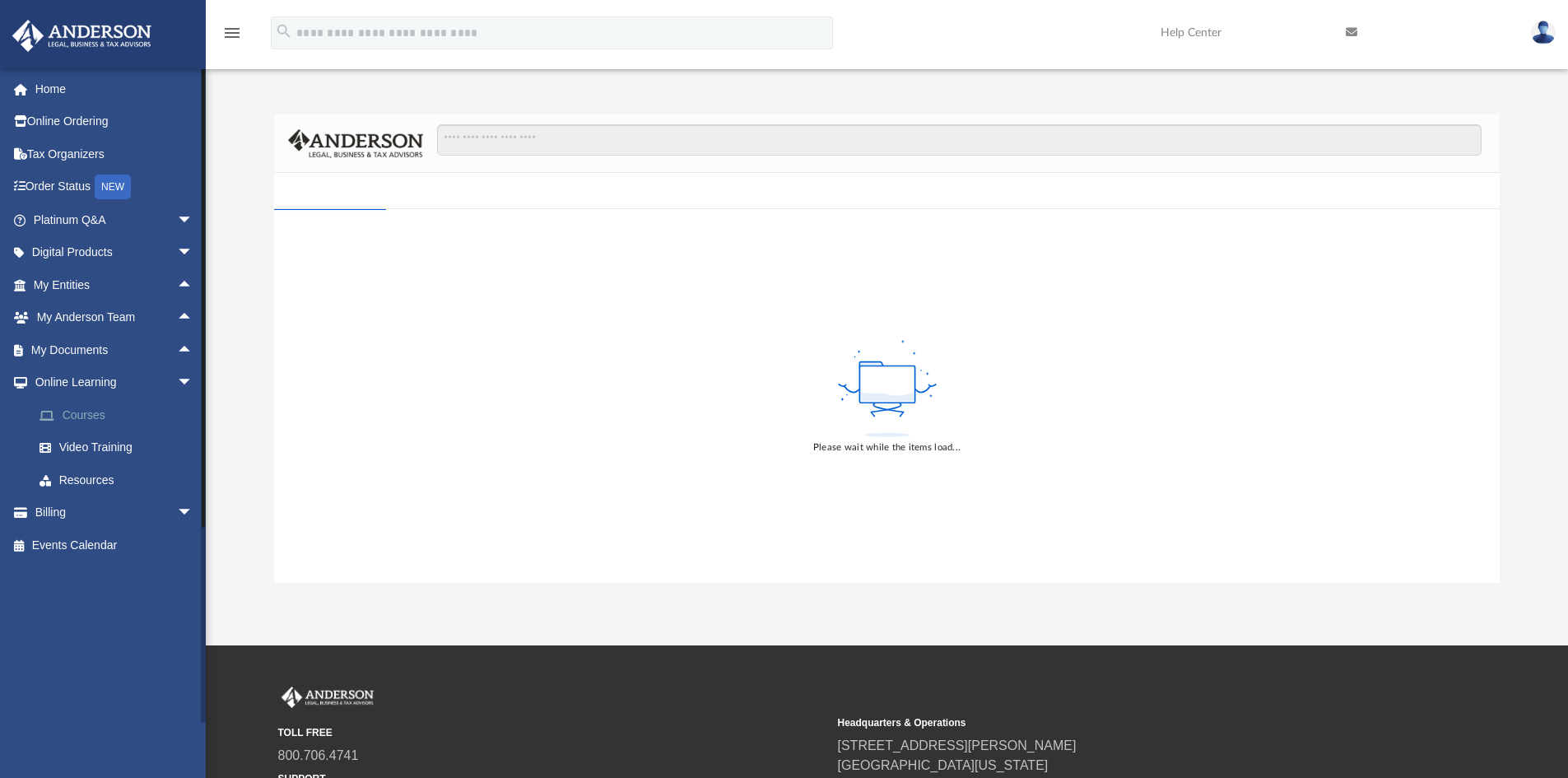
click at [79, 417] on link "Courses" at bounding box center [120, 415] width 195 height 33
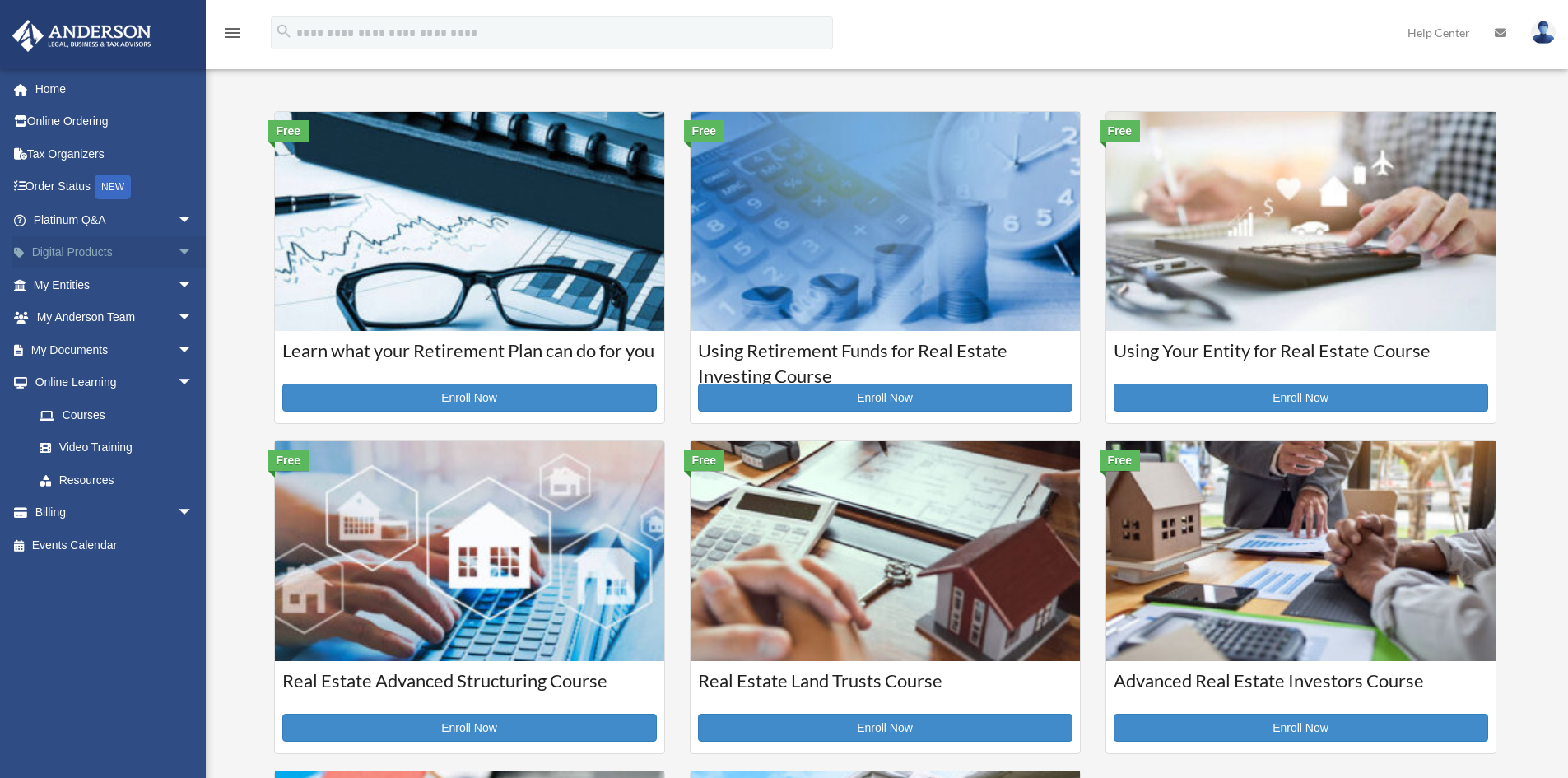
click at [177, 250] on span "arrow_drop_down" at bounding box center [194, 253] width 33 height 34
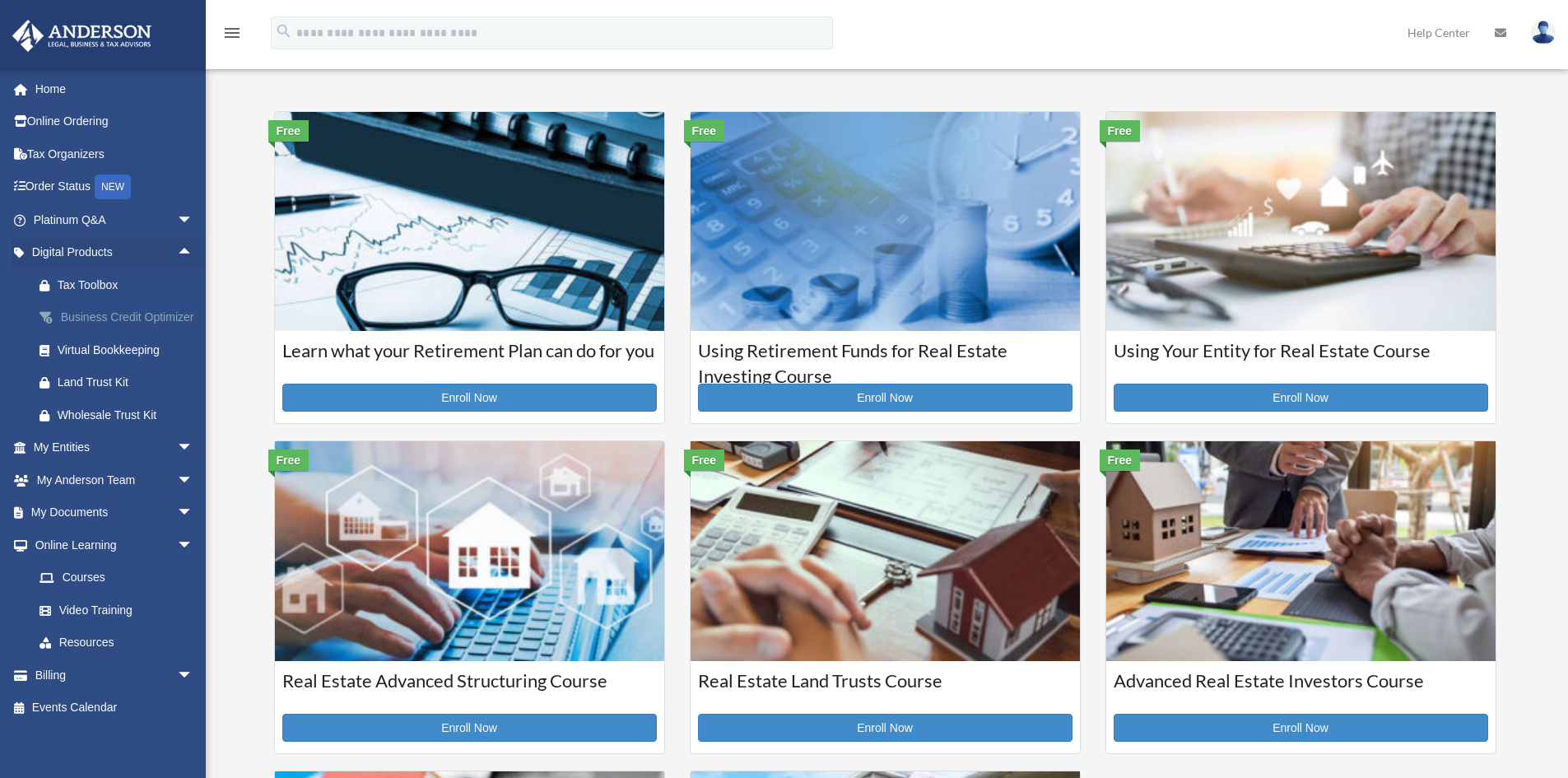
click at [101, 311] on div "Business Credit Optimizer" at bounding box center [128, 317] width 140 height 21
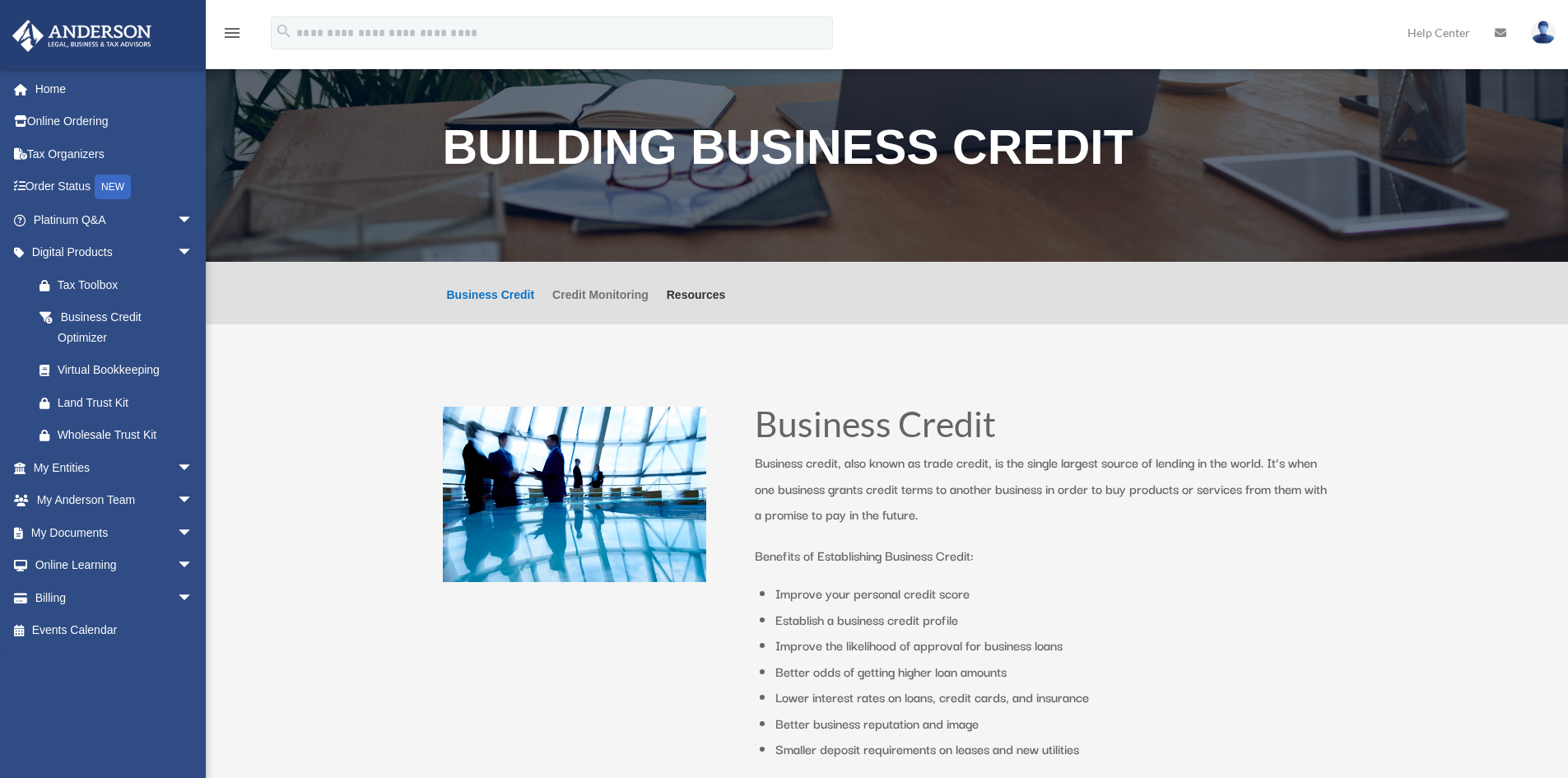
click at [607, 298] on link "Credit Monitoring" at bounding box center [600, 307] width 96 height 36
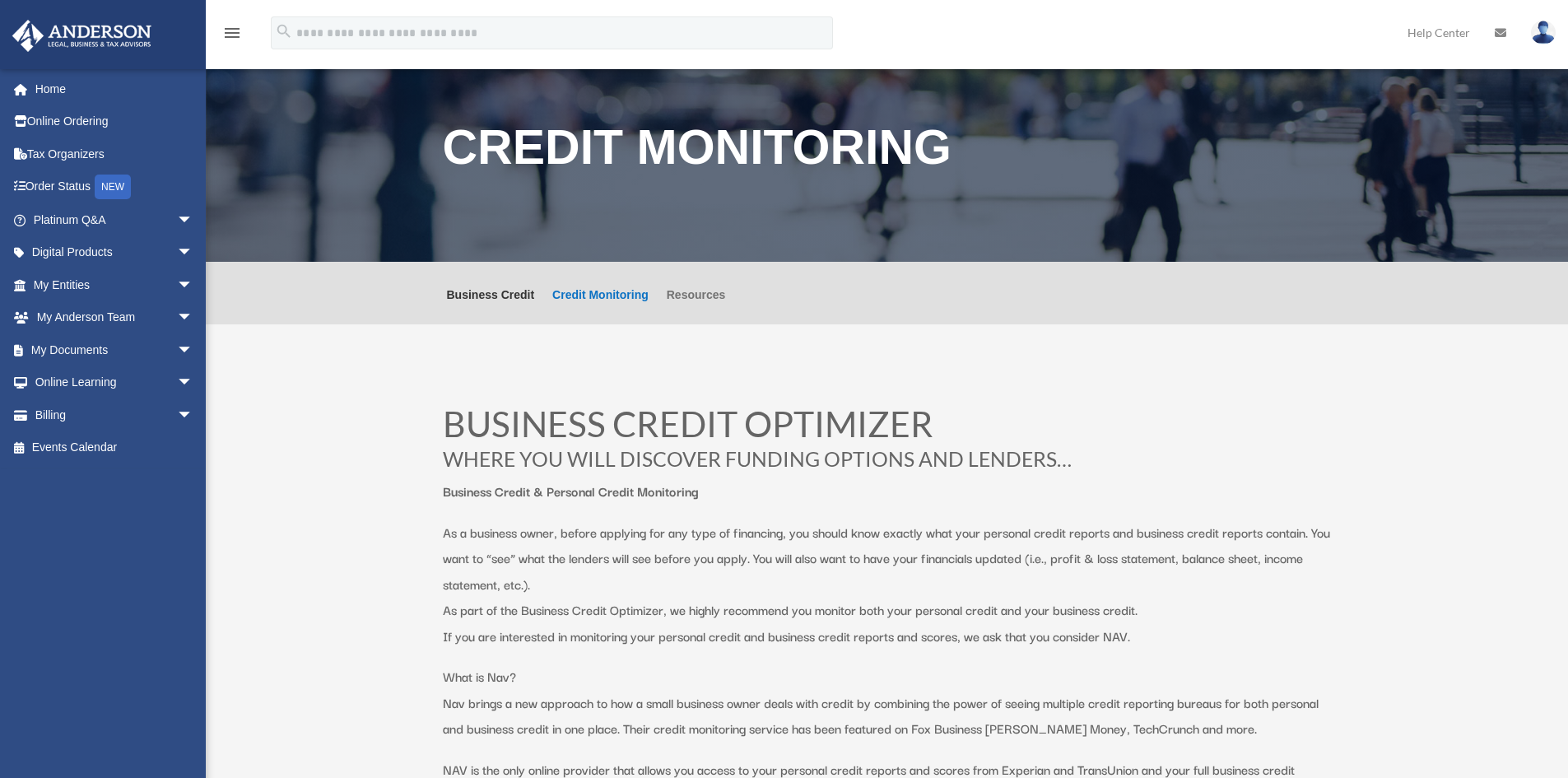
click at [699, 294] on link "Resources" at bounding box center [697, 307] width 60 height 36
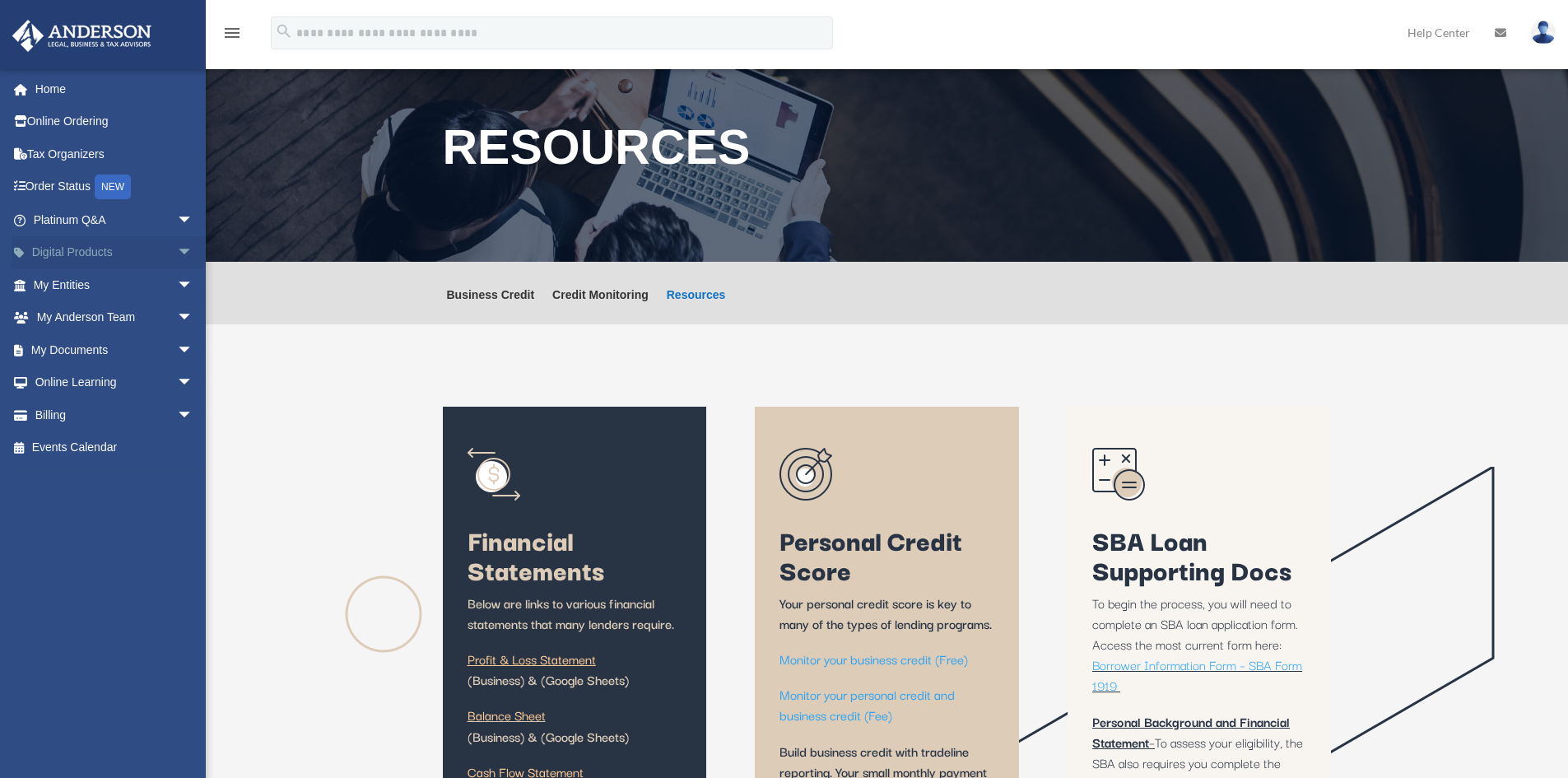
click at [158, 253] on link "Digital Products arrow_drop_down" at bounding box center [114, 253] width 206 height 33
click at [177, 252] on span "arrow_drop_down" at bounding box center [194, 253] width 33 height 34
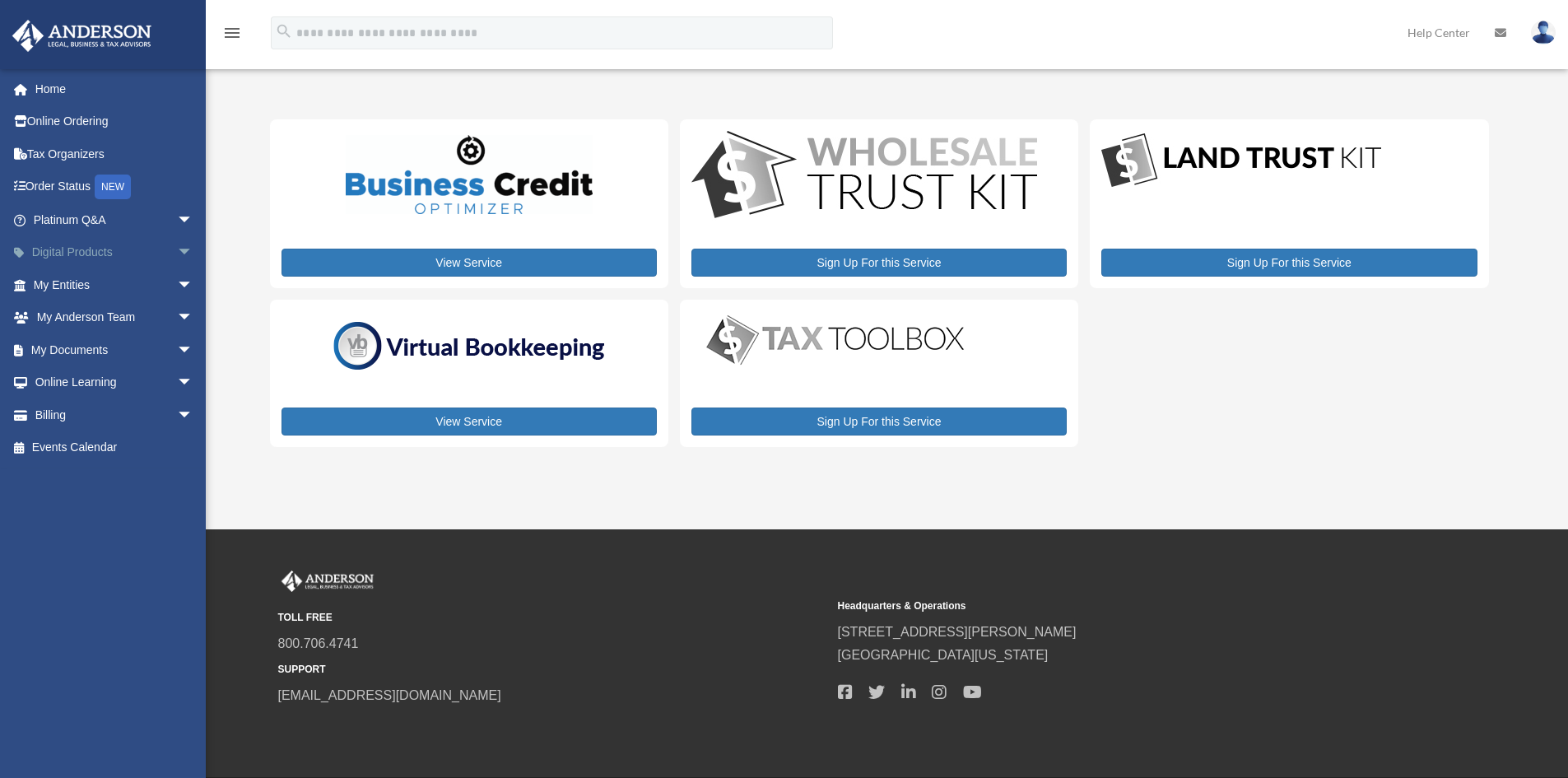
click at [177, 250] on span "arrow_drop_down" at bounding box center [194, 253] width 33 height 34
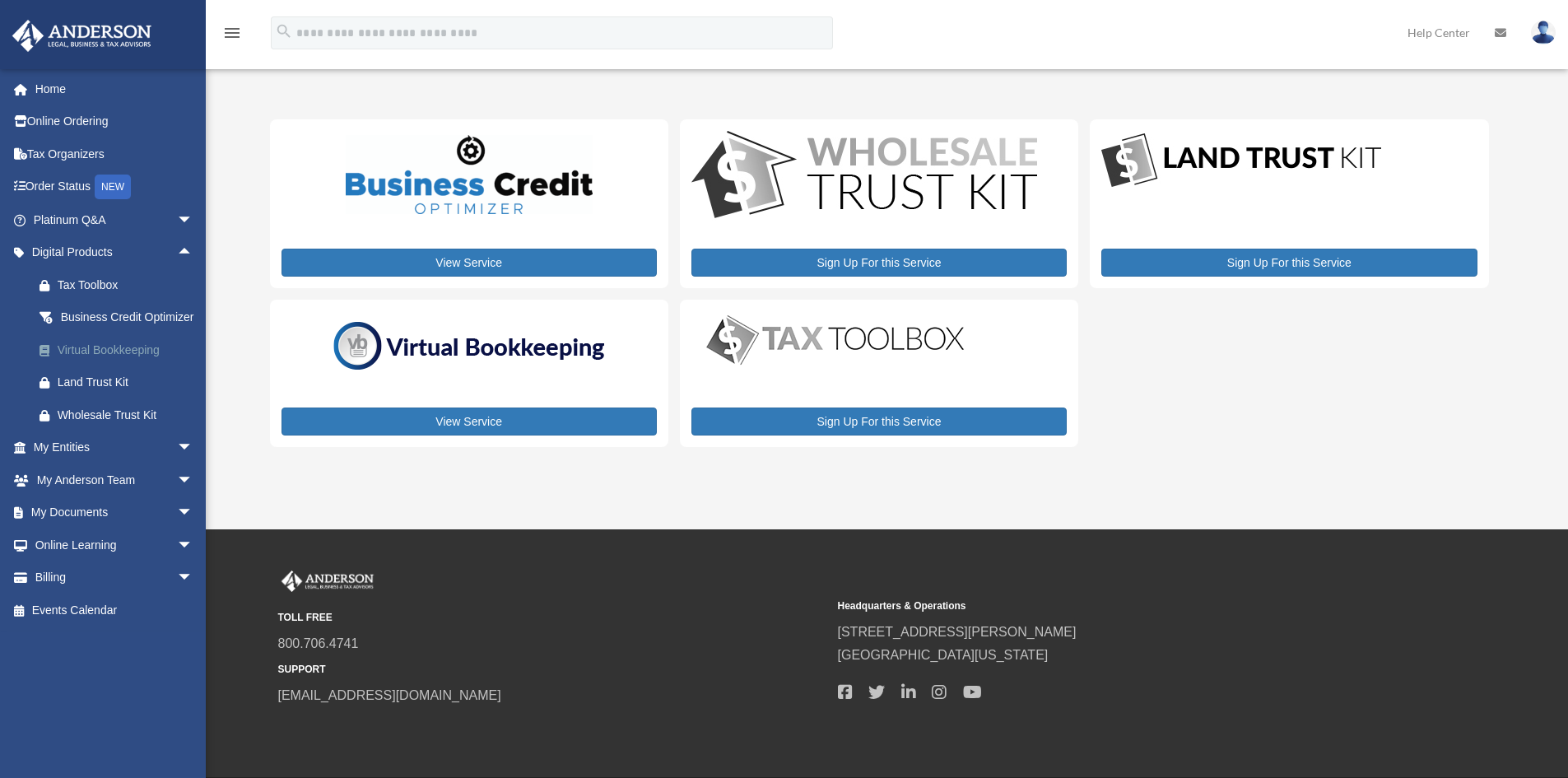
click at [107, 360] on div "Virtual Bookkeeping" at bounding box center [128, 350] width 140 height 21
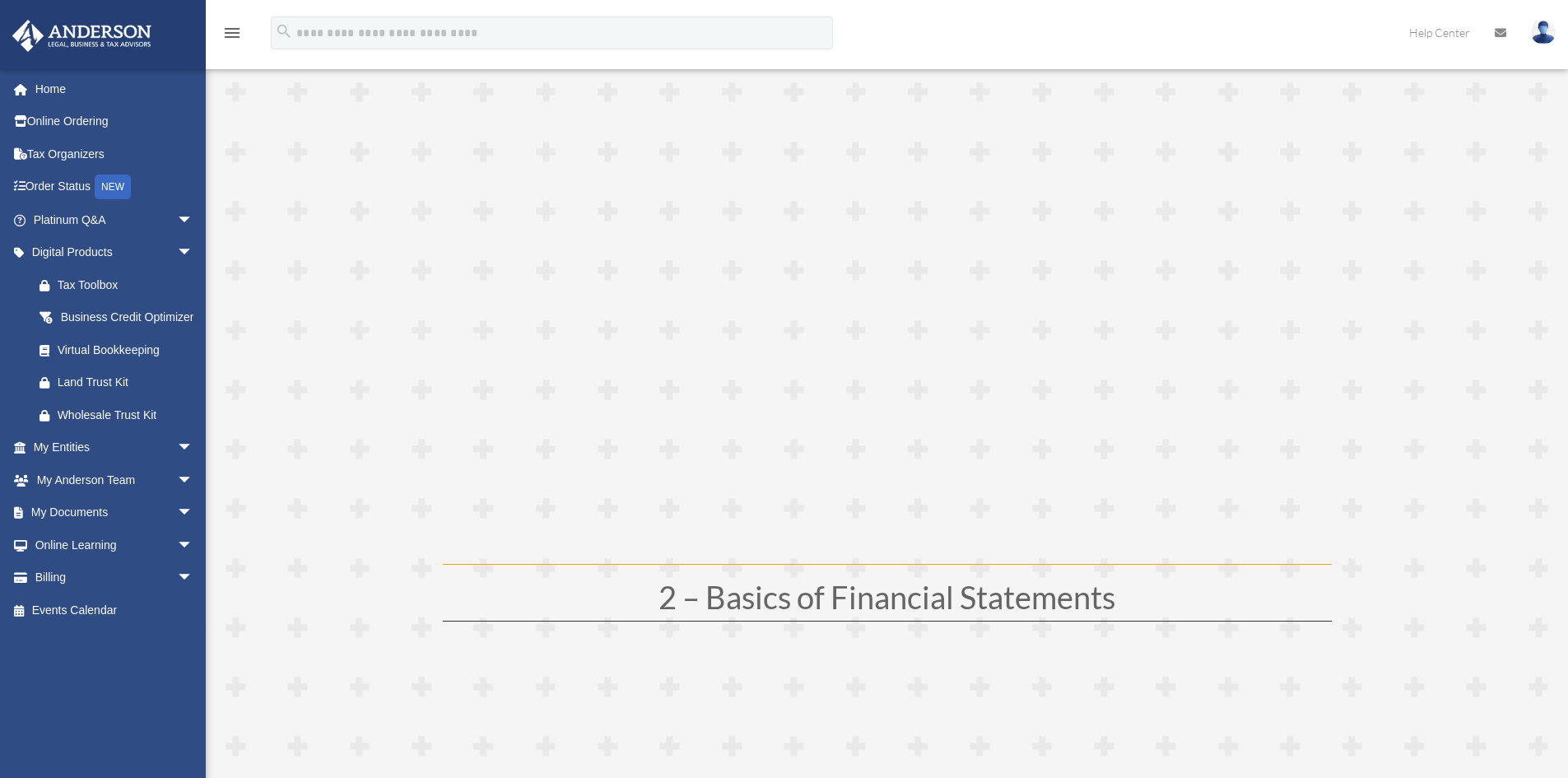
scroll to position [329, 0]
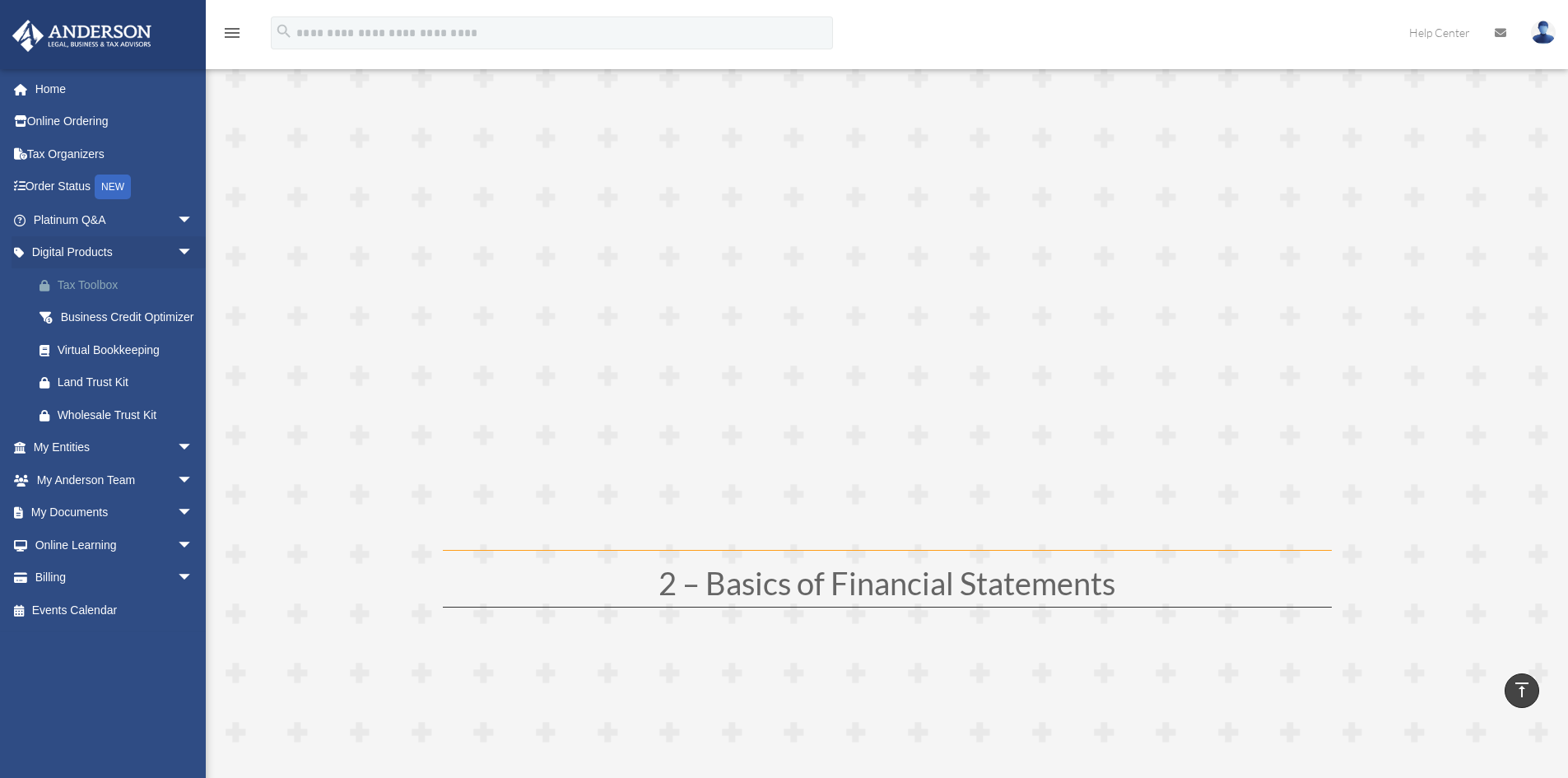
click at [84, 281] on div "Tax Toolbox" at bounding box center [128, 285] width 140 height 21
click at [90, 393] on div "Land Trust Kit" at bounding box center [128, 382] width 140 height 21
click at [86, 426] on div "Wholesale Trust Kit" at bounding box center [128, 415] width 140 height 21
click at [95, 393] on div "Land Trust Kit" at bounding box center [128, 382] width 140 height 21
click at [177, 246] on span "arrow_drop_down" at bounding box center [194, 253] width 33 height 34
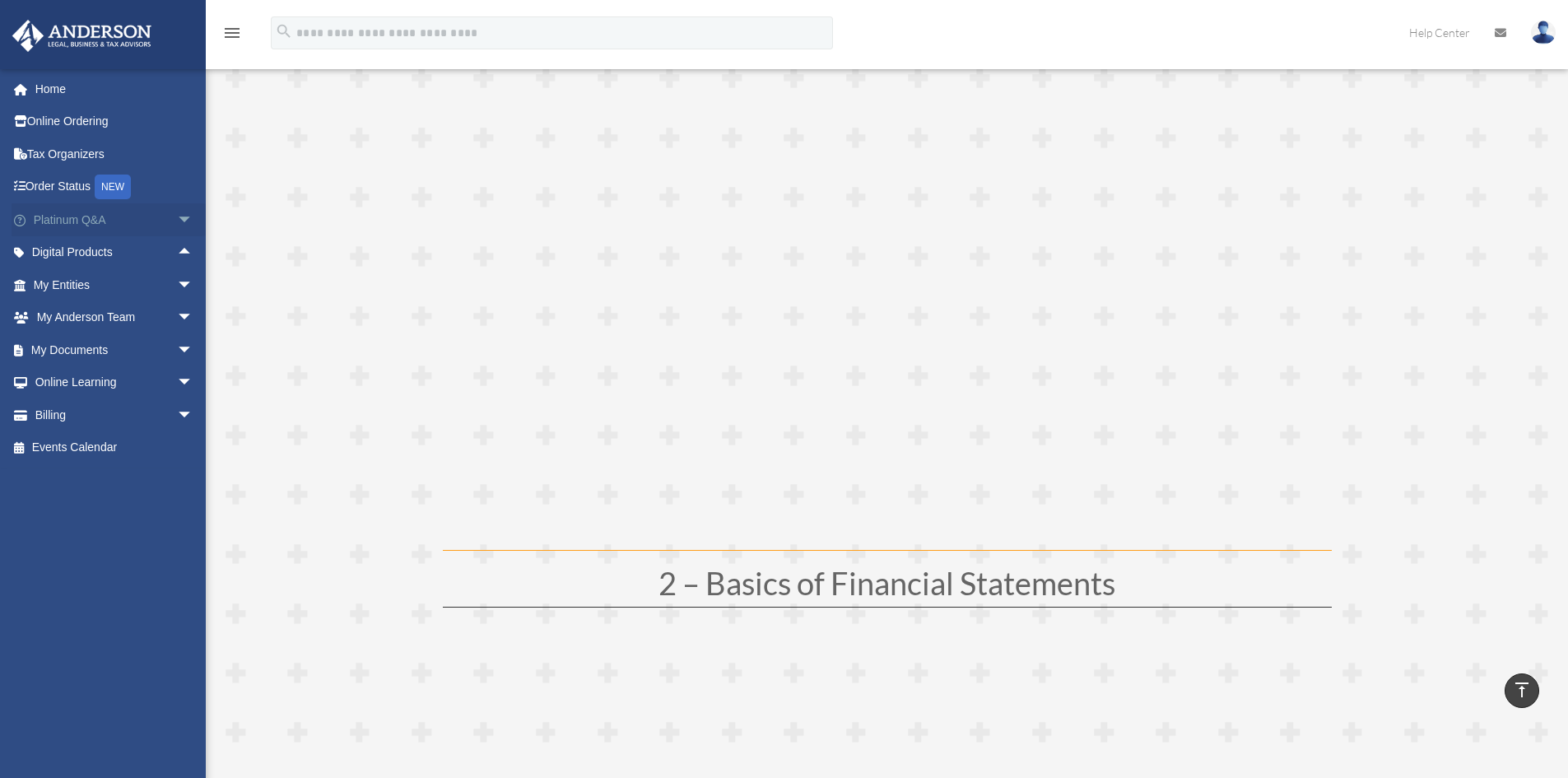
click at [177, 221] on span "arrow_drop_down" at bounding box center [194, 220] width 33 height 34
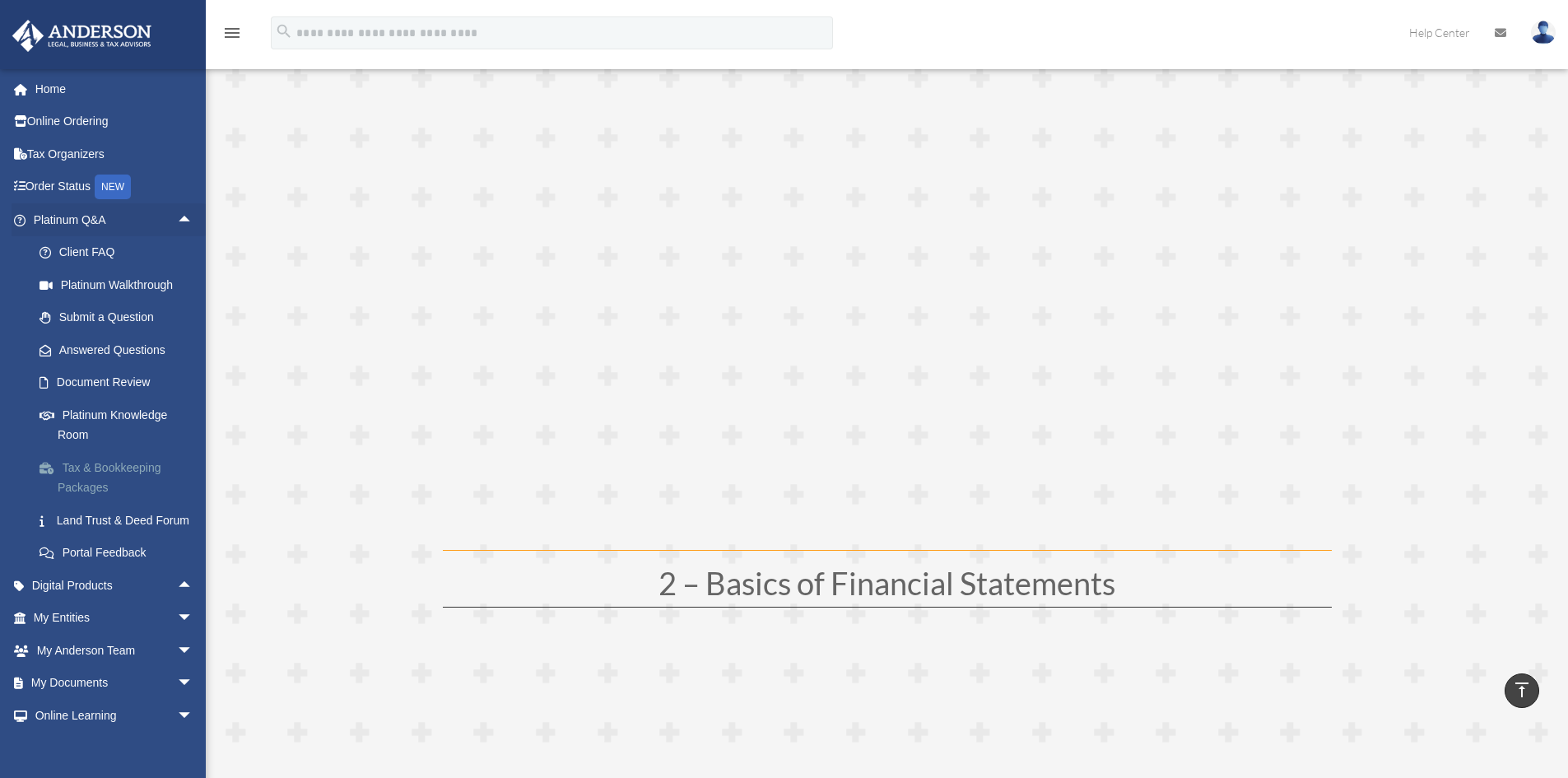
click at [89, 481] on link "Tax & Bookkeeping Packages" at bounding box center [120, 477] width 195 height 53
click at [89, 474] on link "Tax & Bookkeeping Packages" at bounding box center [120, 477] width 195 height 53
click at [93, 466] on link "Tax & Bookkeeping Packages" at bounding box center [120, 477] width 195 height 53
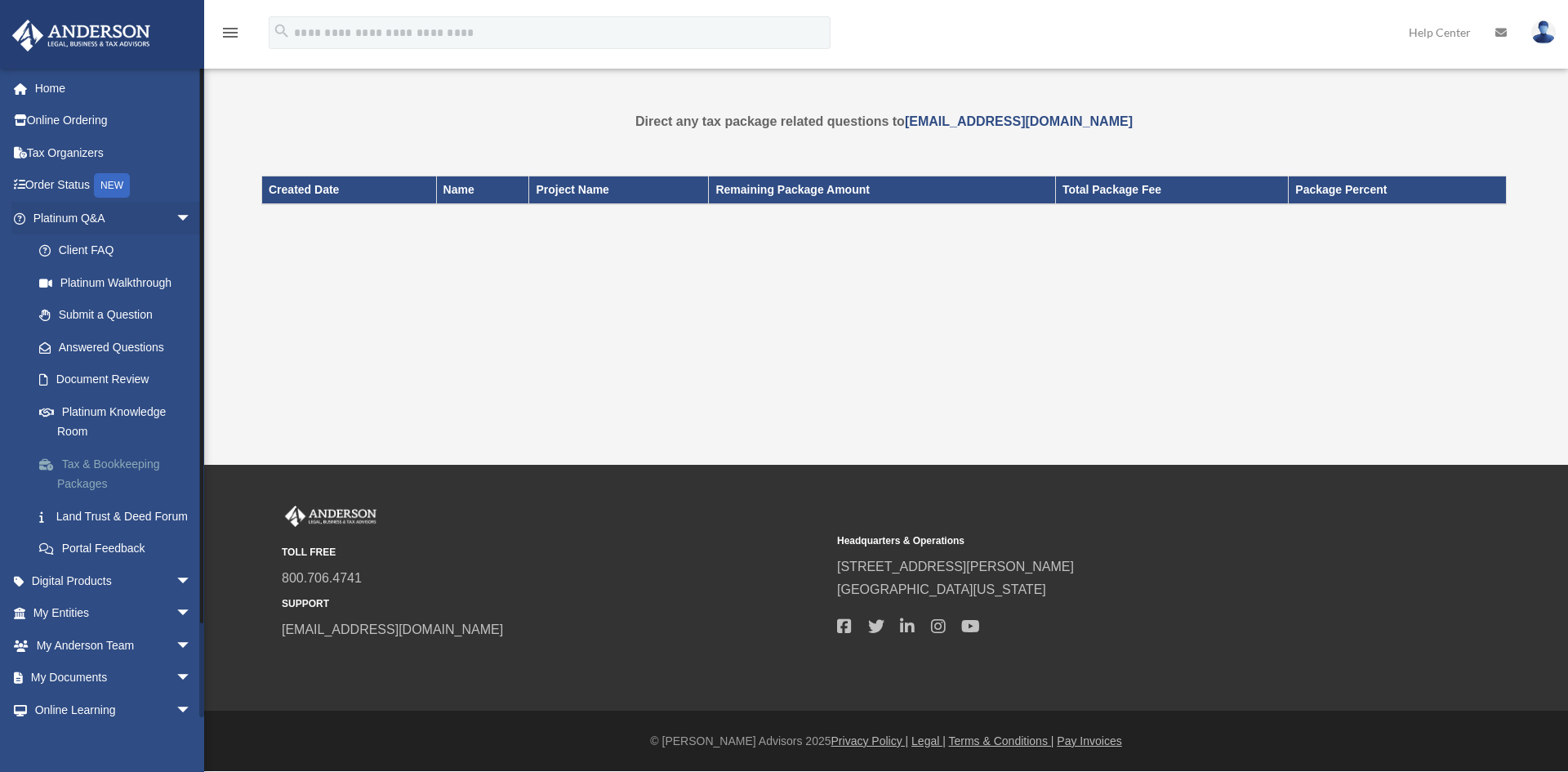
click at [111, 465] on link "Tax & Bookkeeping Packages" at bounding box center [119, 474] width 193 height 53
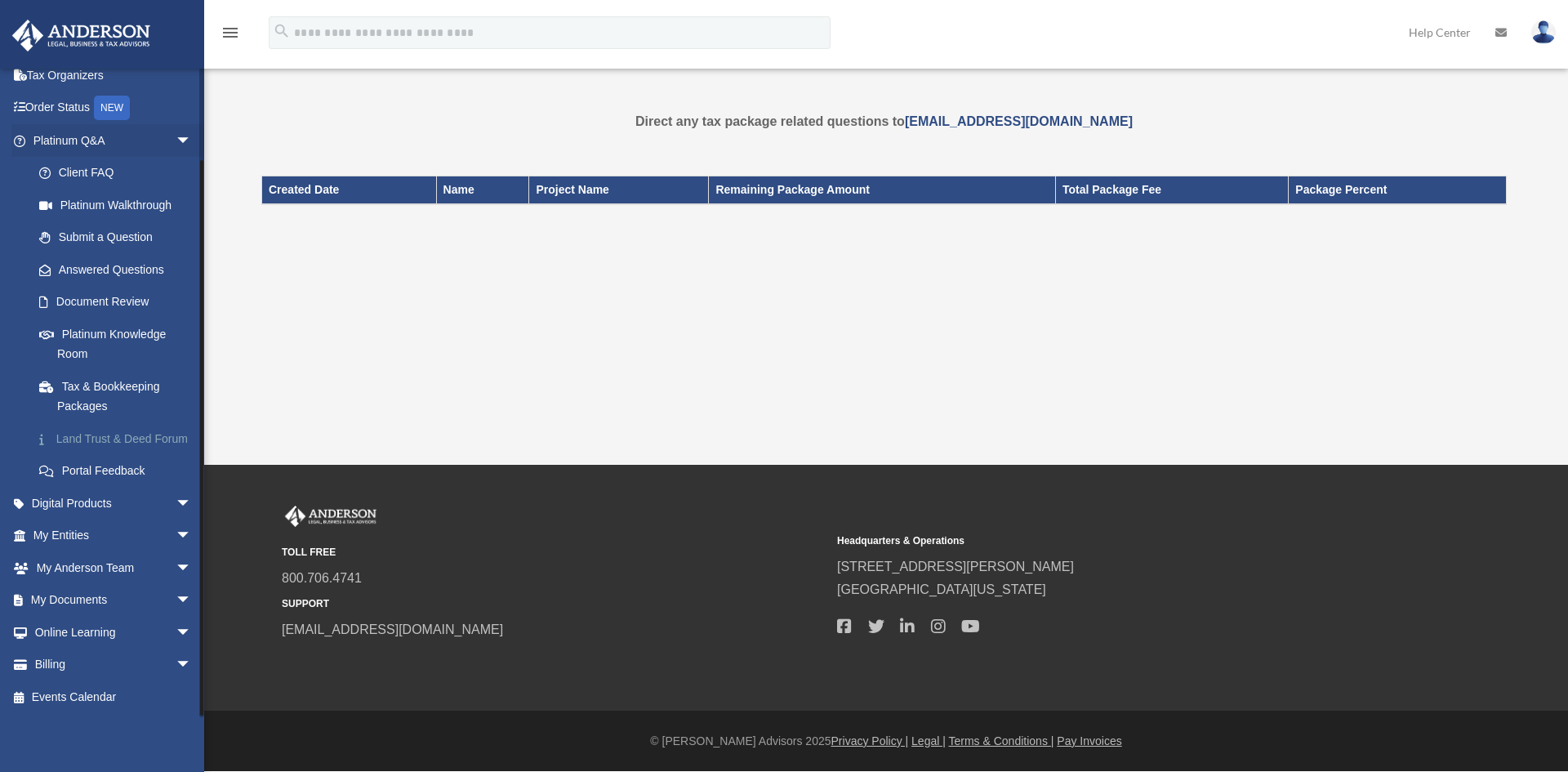
scroll to position [97, 0]
click at [75, 428] on link "Land Trust & Deed Forum" at bounding box center [119, 439] width 193 height 33
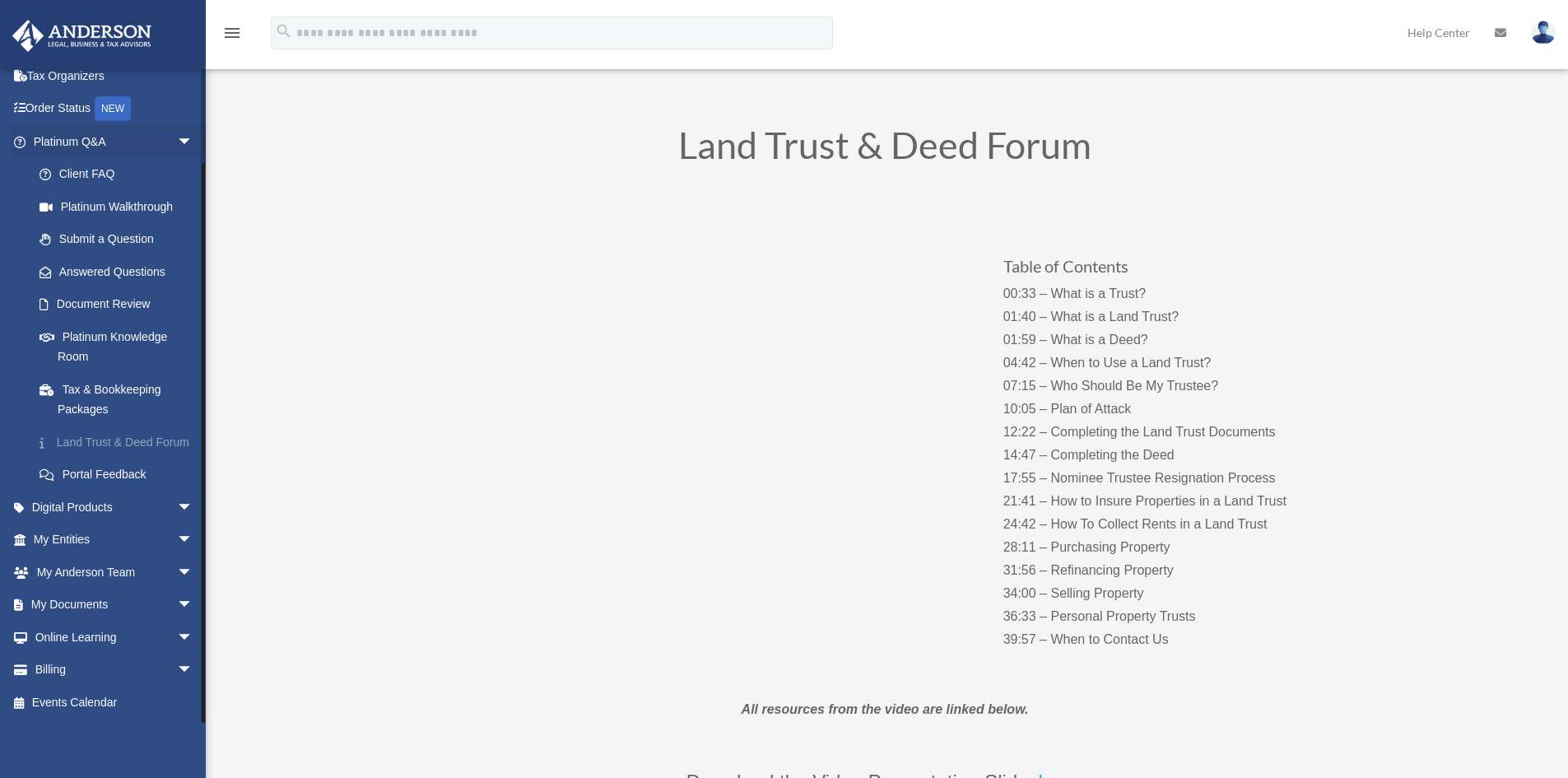
scroll to position [82, 0]
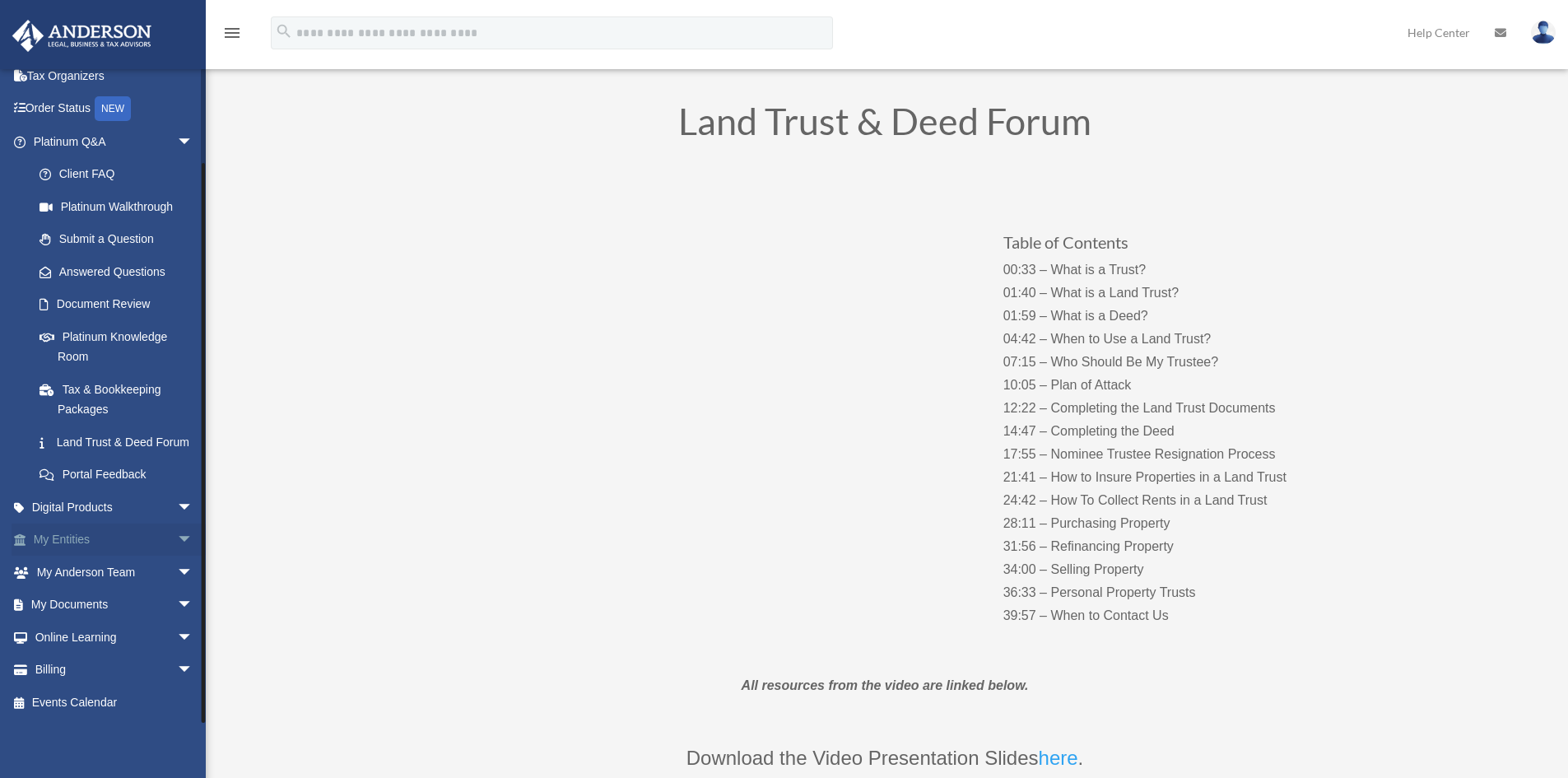
click at [69, 546] on link "My Entities arrow_drop_down" at bounding box center [114, 540] width 206 height 33
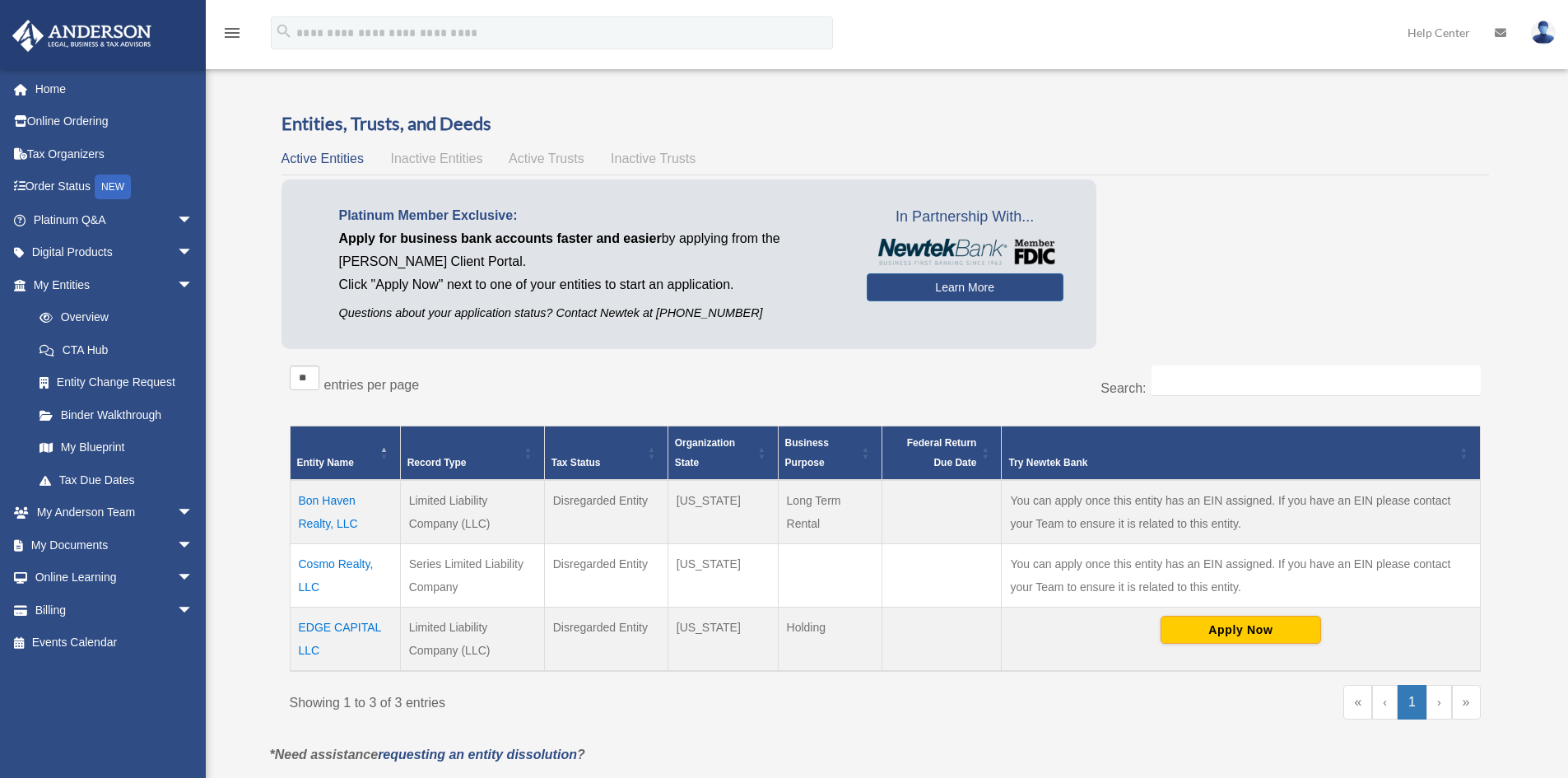
click at [1295, 292] on div "Platinum Member Exclusive: Apply for business bank accounts faster and easier b…" at bounding box center [885, 268] width 1207 height 177
